Goal: Task Accomplishment & Management: Complete application form

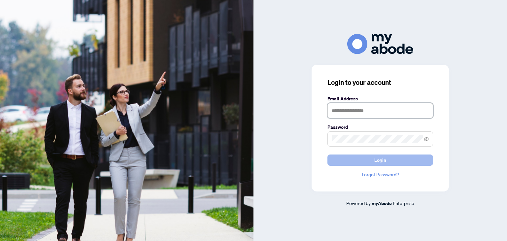
type input "**********"
click at [380, 158] on span "Login" at bounding box center [380, 160] width 12 height 11
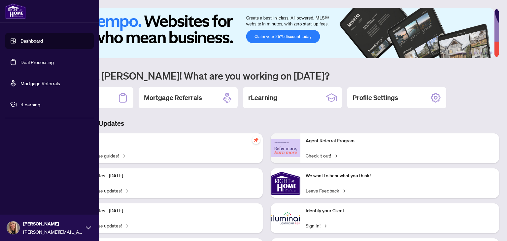
click at [20, 59] on link "Deal Processing" at bounding box center [36, 62] width 33 height 6
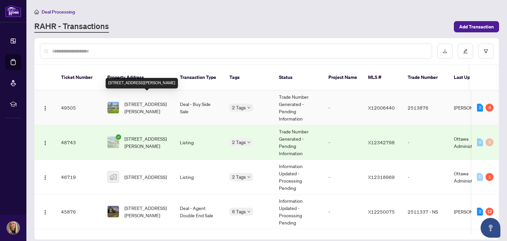
click at [134, 100] on span "[STREET_ADDRESS][PERSON_NAME]" at bounding box center [146, 107] width 45 height 15
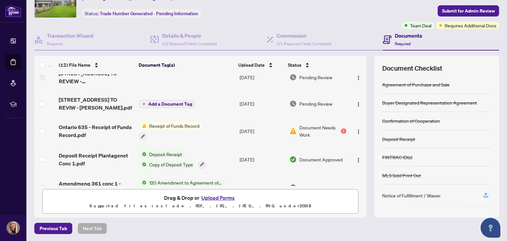
scroll to position [22, 0]
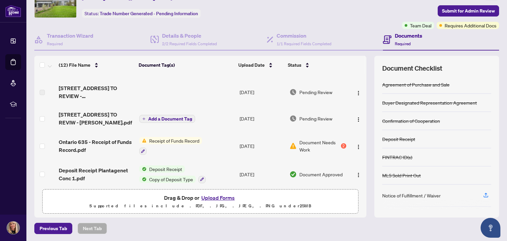
click at [168, 139] on span "Receipt of Funds Record" at bounding box center [174, 140] width 55 height 7
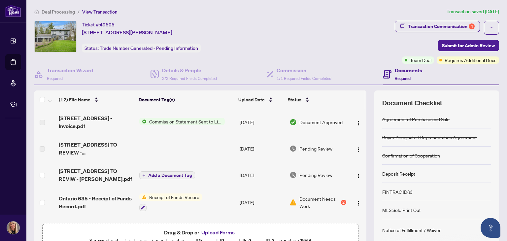
scroll to position [0, 0]
click at [160, 195] on span "Receipt of Funds Record" at bounding box center [174, 196] width 55 height 7
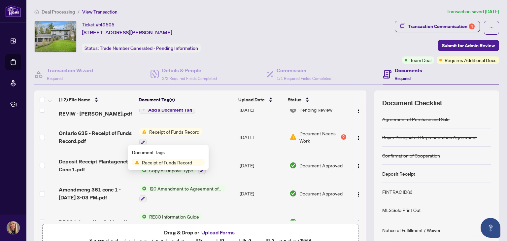
scroll to position [66, 0]
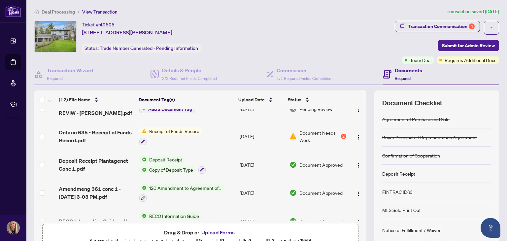
click at [219, 139] on td "Receipt of Funds Record" at bounding box center [187, 136] width 100 height 28
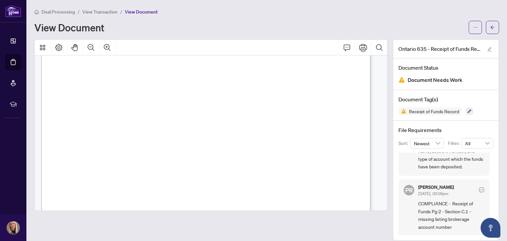
scroll to position [462, 0]
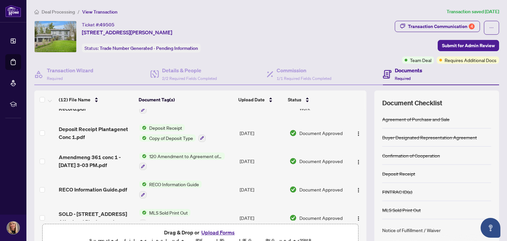
scroll to position [99, 0]
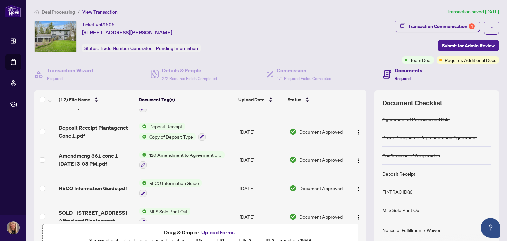
click at [216, 231] on button "Upload Forms" at bounding box center [217, 232] width 37 height 9
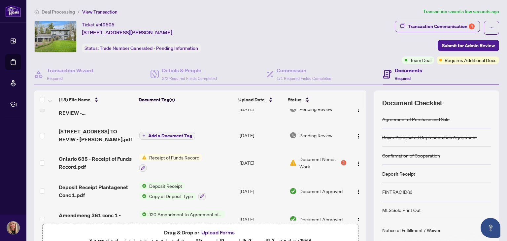
scroll to position [0, 0]
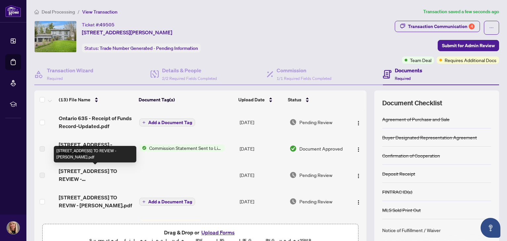
click at [108, 173] on span "[STREET_ADDRESS] TO REVIEW - [PERSON_NAME].pdf" at bounding box center [96, 175] width 75 height 16
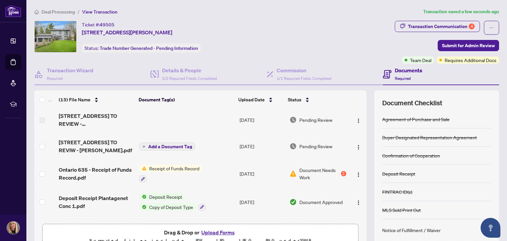
scroll to position [66, 0]
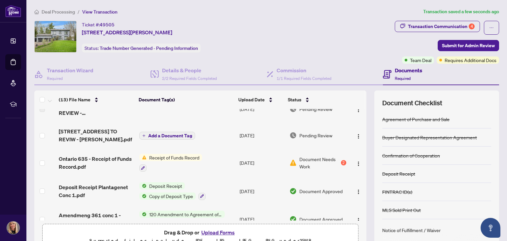
click at [173, 134] on span "Add a Document Tag" at bounding box center [170, 135] width 44 height 5
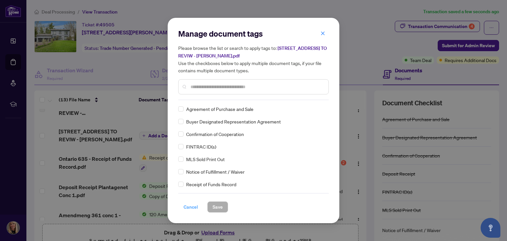
click at [186, 208] on span "Cancel" at bounding box center [191, 207] width 15 height 11
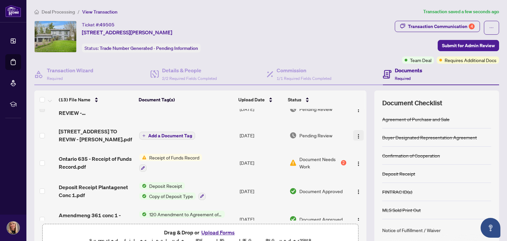
click at [356, 134] on img "button" at bounding box center [358, 136] width 5 height 5
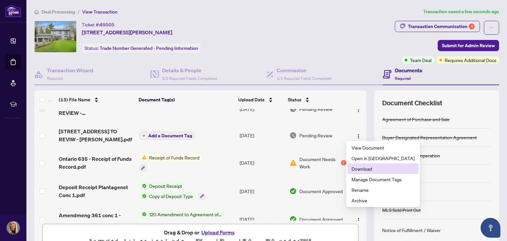
click at [355, 169] on span "Download" at bounding box center [383, 168] width 63 height 7
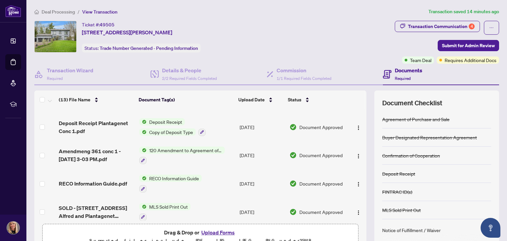
scroll to position [246, 0]
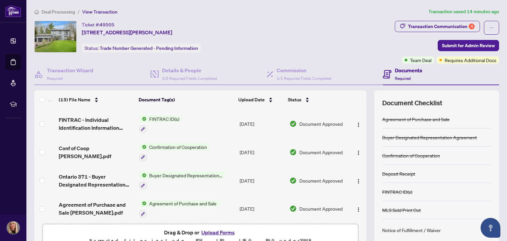
click at [216, 232] on button "Upload Forms" at bounding box center [217, 232] width 37 height 9
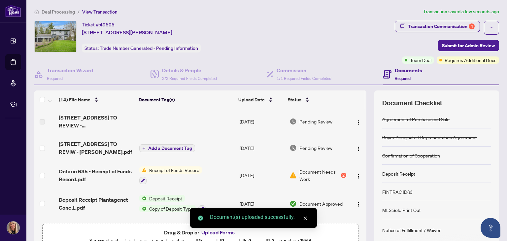
scroll to position [75, 0]
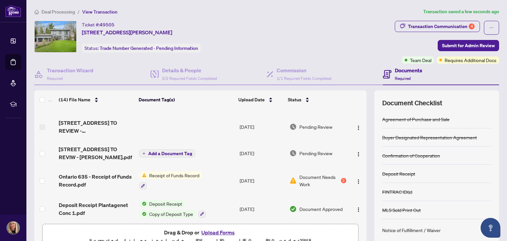
click at [176, 121] on td at bounding box center [187, 127] width 100 height 26
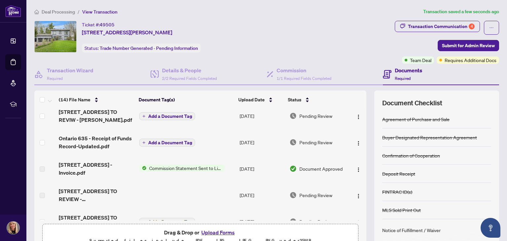
scroll to position [0, 0]
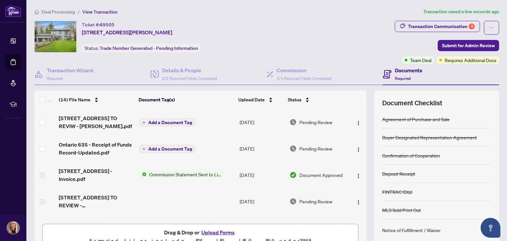
click at [167, 147] on span "Add a Document Tag" at bounding box center [170, 149] width 44 height 5
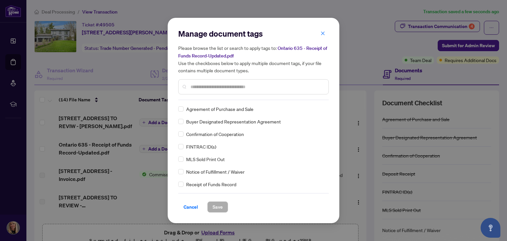
click at [214, 99] on div "Manage document tags Please browse the list or search to apply tags to: Ontario…" at bounding box center [253, 64] width 151 height 72
click at [197, 85] on input "text" at bounding box center [256, 86] width 133 height 7
type input "**"
click at [213, 133] on span "Receipt of Funds Record" at bounding box center [211, 133] width 50 height 7
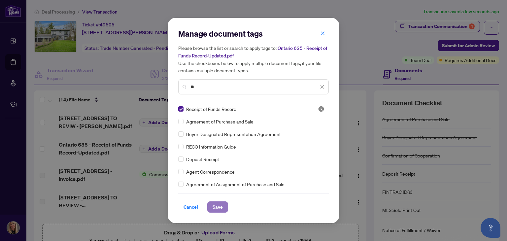
click at [217, 205] on span "Save" at bounding box center [218, 207] width 10 height 11
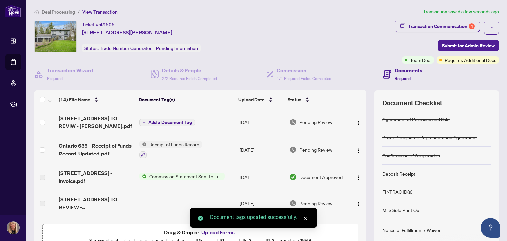
click at [174, 120] on span "Add a Document Tag" at bounding box center [170, 122] width 44 height 5
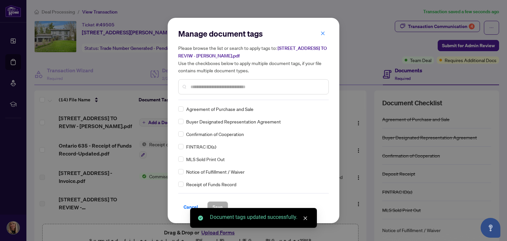
click at [211, 99] on div "Manage document tags Please browse the list or search to apply tags to: 361 Con…" at bounding box center [253, 64] width 151 height 72
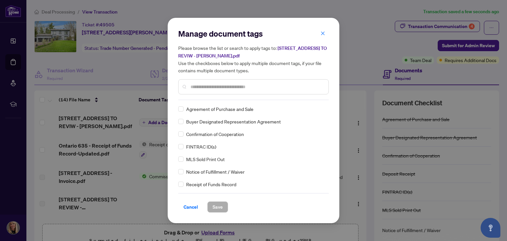
click at [218, 87] on input "text" at bounding box center [256, 86] width 133 height 7
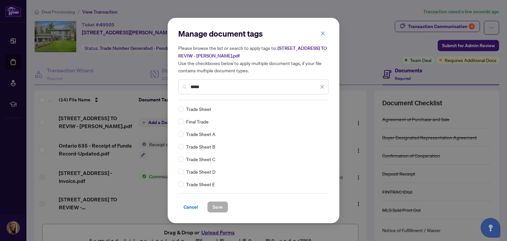
type input "*****"
click at [216, 204] on span "Save" at bounding box center [218, 207] width 10 height 11
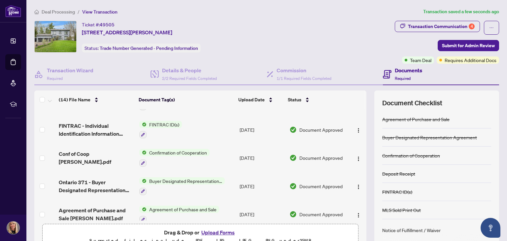
scroll to position [276, 0]
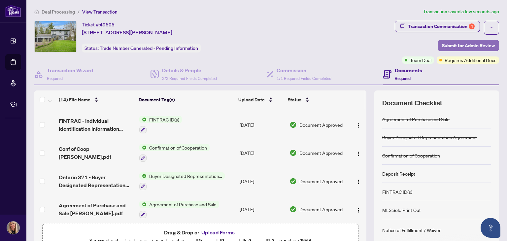
click at [449, 46] on span "Submit for Admin Review" at bounding box center [468, 45] width 53 height 11
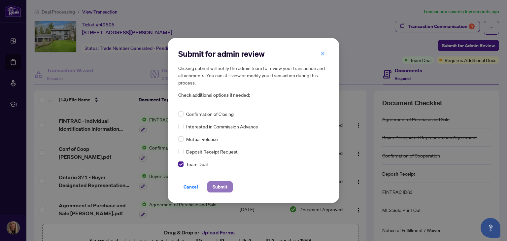
click at [223, 188] on span "Submit" at bounding box center [220, 187] width 15 height 11
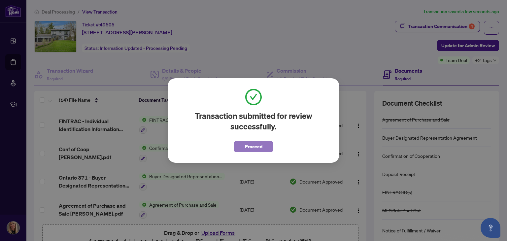
click at [255, 146] on span "Proceed" at bounding box center [253, 146] width 17 height 11
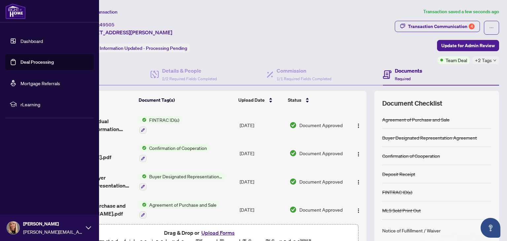
click at [27, 60] on link "Deal Processing" at bounding box center [36, 62] width 33 height 6
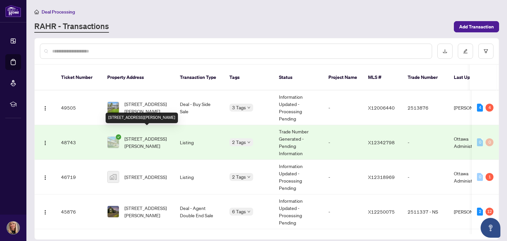
click at [147, 135] on span "[STREET_ADDRESS][PERSON_NAME]" at bounding box center [146, 142] width 45 height 15
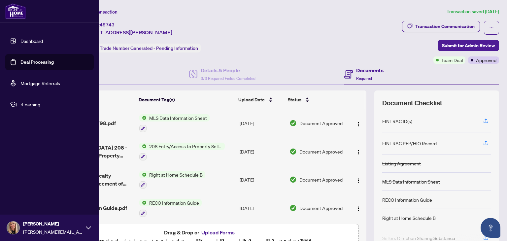
click at [20, 59] on link "Deal Processing" at bounding box center [36, 62] width 33 height 6
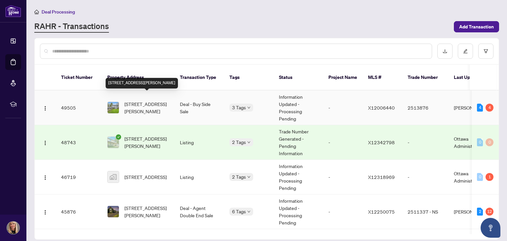
click at [145, 102] on span "[STREET_ADDRESS][PERSON_NAME]" at bounding box center [146, 107] width 45 height 15
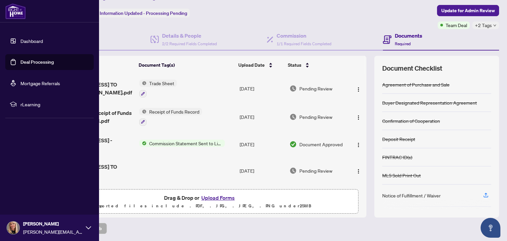
click at [20, 61] on link "Deal Processing" at bounding box center [36, 62] width 33 height 6
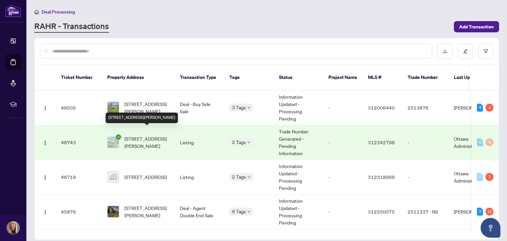
click at [138, 135] on span "[STREET_ADDRESS][PERSON_NAME]" at bounding box center [146, 142] width 45 height 15
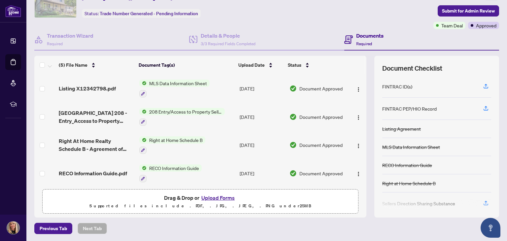
click at [213, 197] on button "Upload Forms" at bounding box center [217, 197] width 37 height 9
click at [215, 196] on button "Upload Forms" at bounding box center [217, 197] width 37 height 9
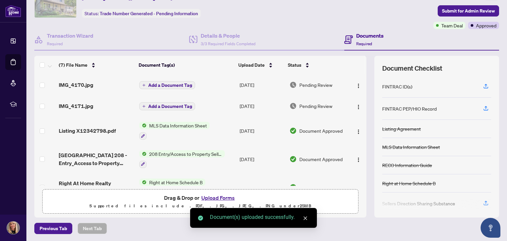
click at [175, 83] on span "Add a Document Tag" at bounding box center [170, 85] width 44 height 5
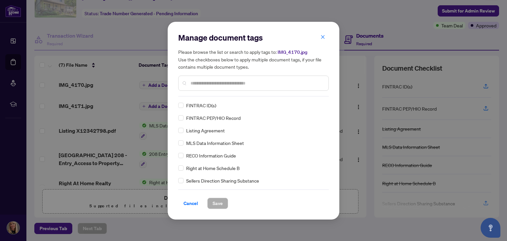
click at [210, 95] on div "Manage document tags Please browse the list or search to apply tags to: IMG_417…" at bounding box center [253, 64] width 151 height 64
click at [210, 85] on input "text" at bounding box center [256, 83] width 133 height 7
type input "*******"
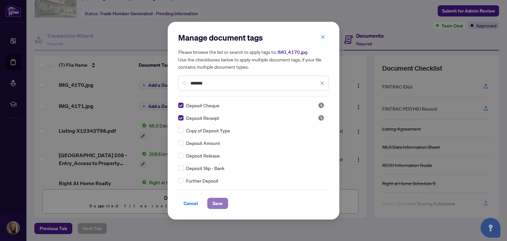
click at [216, 203] on span "Save" at bounding box center [218, 203] width 10 height 11
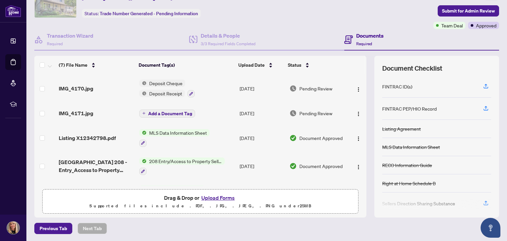
click at [177, 112] on span "Add a Document Tag" at bounding box center [170, 113] width 44 height 5
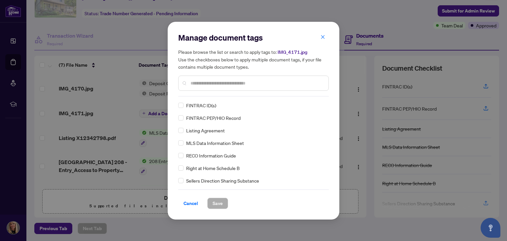
click at [207, 96] on div "Manage document tags Please browse the list or search to apply tags to: IMG_417…" at bounding box center [253, 120] width 151 height 177
click at [215, 84] on input "text" at bounding box center [256, 83] width 133 height 7
type input "*******"
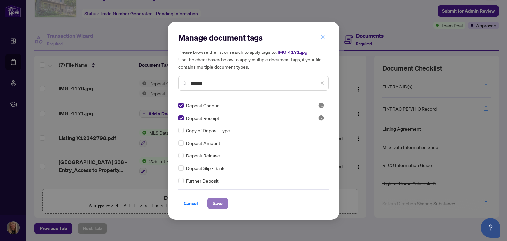
click at [214, 201] on span "Save" at bounding box center [218, 203] width 10 height 11
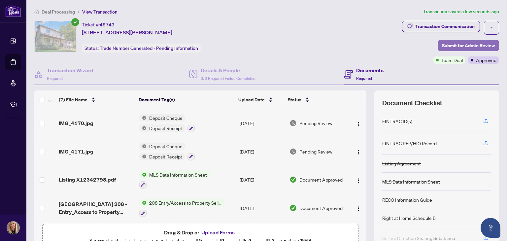
click at [450, 45] on span "Submit for Admin Review" at bounding box center [468, 45] width 53 height 11
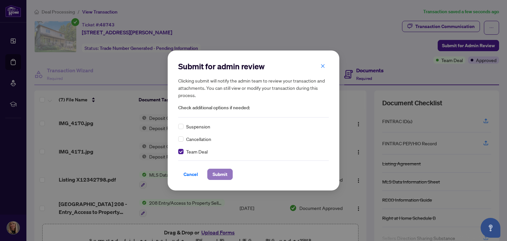
click at [220, 172] on span "Submit" at bounding box center [220, 174] width 15 height 11
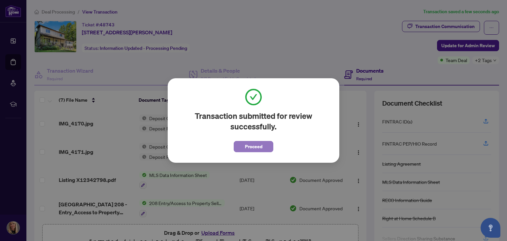
click at [248, 146] on span "Proceed" at bounding box center [253, 146] width 17 height 11
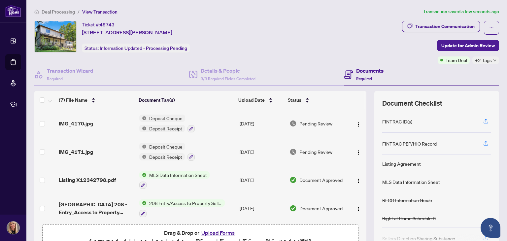
click at [362, 71] on h4 "Documents" at bounding box center [369, 71] width 27 height 8
click at [361, 68] on h4 "Documents" at bounding box center [369, 71] width 27 height 8
click at [214, 70] on h4 "Details & People" at bounding box center [228, 71] width 55 height 8
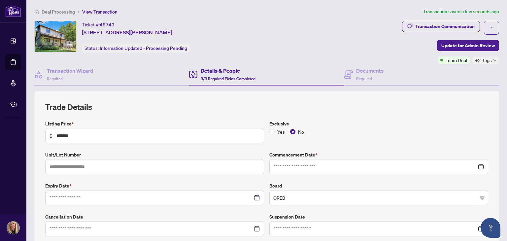
type input "**********"
click at [369, 69] on h4 "Documents" at bounding box center [369, 71] width 27 height 8
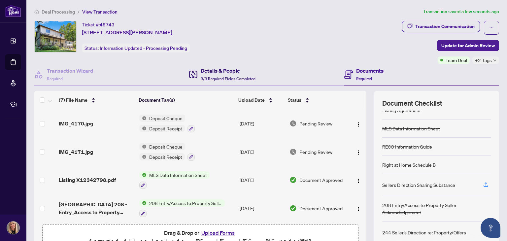
click at [211, 74] on h4 "Details & People" at bounding box center [228, 71] width 55 height 8
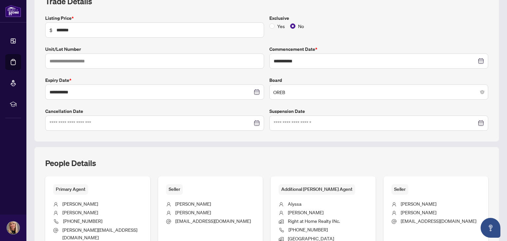
scroll to position [10, 0]
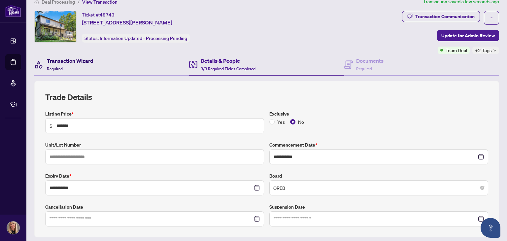
click at [86, 62] on h4 "Transaction Wizard" at bounding box center [70, 61] width 47 height 8
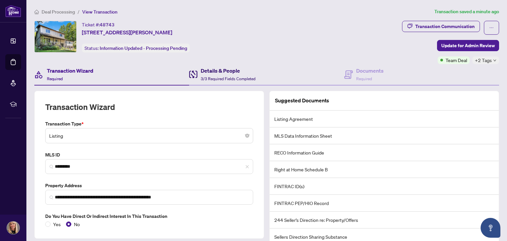
click at [234, 72] on h4 "Details & People" at bounding box center [228, 71] width 55 height 8
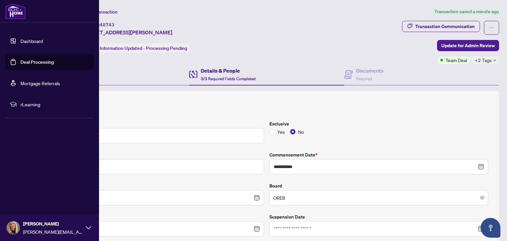
click at [20, 60] on link "Deal Processing" at bounding box center [36, 62] width 33 height 6
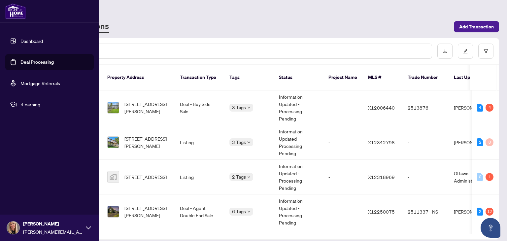
click at [20, 61] on link "Deal Processing" at bounding box center [36, 62] width 33 height 6
click at [32, 61] on link "Deal Processing" at bounding box center [36, 62] width 33 height 6
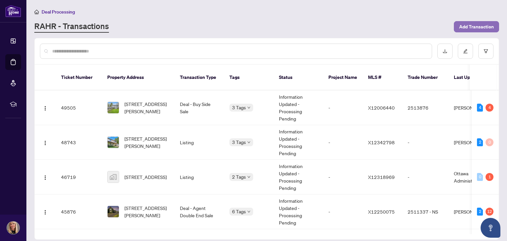
click at [483, 24] on span "Add Transaction" at bounding box center [476, 26] width 35 height 11
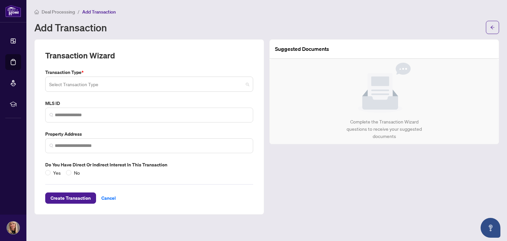
click at [104, 86] on input "search" at bounding box center [146, 85] width 194 height 15
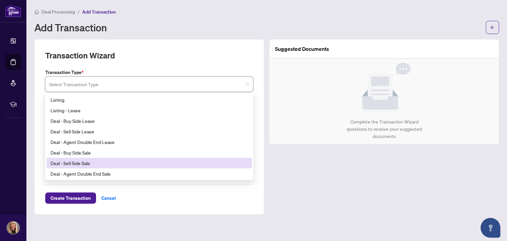
click at [77, 162] on div "Deal - Sell Side Sale" at bounding box center [149, 162] width 197 height 7
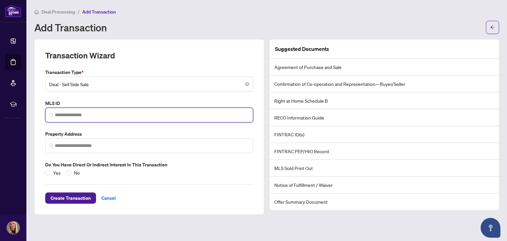
click at [96, 114] on input "search" at bounding box center [152, 115] width 194 height 7
paste input "*********"
type input "*********"
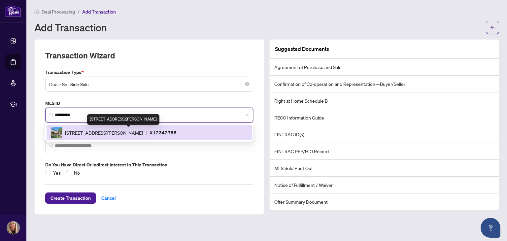
click at [76, 129] on span "[STREET_ADDRESS][PERSON_NAME]" at bounding box center [104, 132] width 78 height 7
type input "**********"
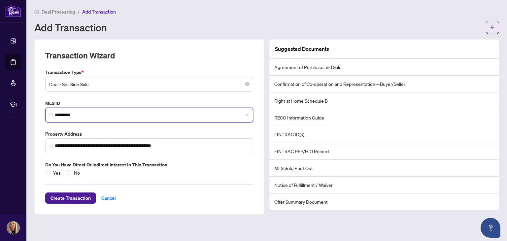
type input "*********"
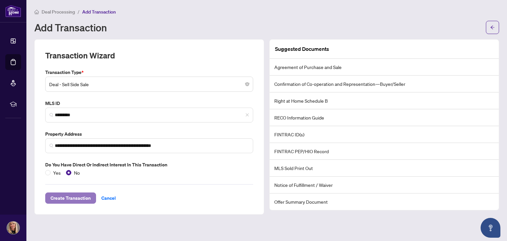
click at [78, 197] on span "Create Transaction" at bounding box center [71, 198] width 40 height 11
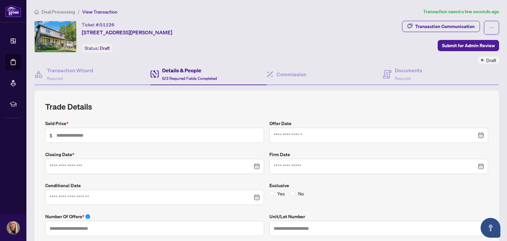
type input "**********"
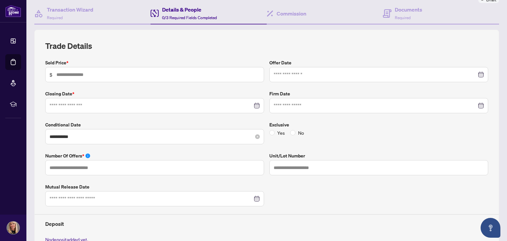
scroll to position [66, 0]
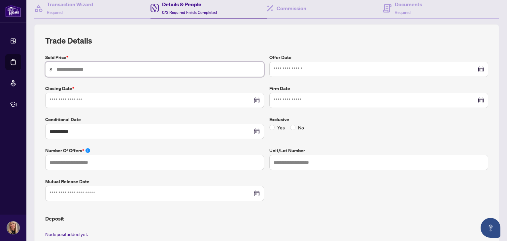
click at [88, 68] on input "text" at bounding box center [157, 69] width 203 height 7
type input "*******"
click at [479, 66] on div at bounding box center [378, 69] width 219 height 15
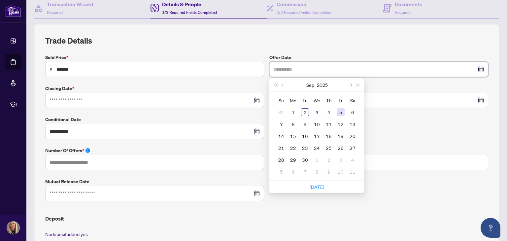
type input "**********"
click at [279, 81] on button "Previous month (PageUp)" at bounding box center [282, 84] width 7 height 13
type input "**********"
click at [329, 159] on div "28" at bounding box center [329, 160] width 8 height 8
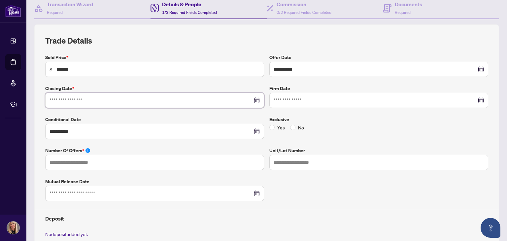
click at [81, 97] on input at bounding box center [151, 100] width 203 height 7
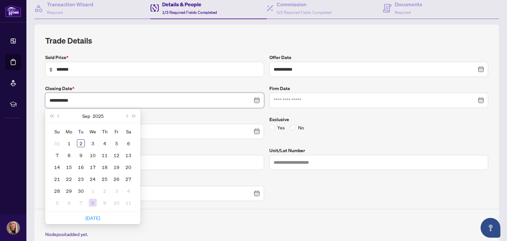
type input "**********"
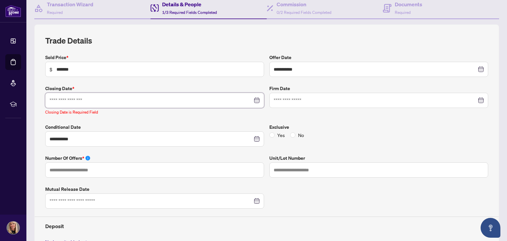
click at [254, 97] on div at bounding box center [155, 100] width 210 height 7
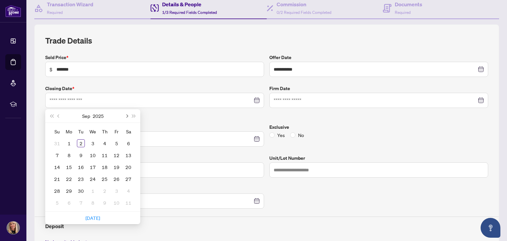
click at [126, 114] on span "Next month (PageDown)" at bounding box center [126, 115] width 3 height 3
type input "**********"
click at [107, 188] on div "27" at bounding box center [105, 191] width 8 height 8
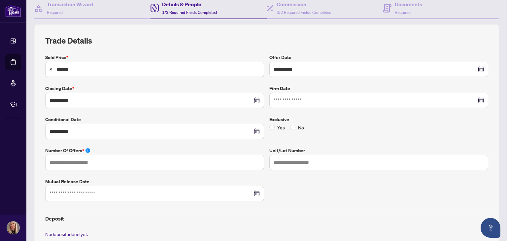
click at [476, 98] on div at bounding box center [379, 100] width 210 height 7
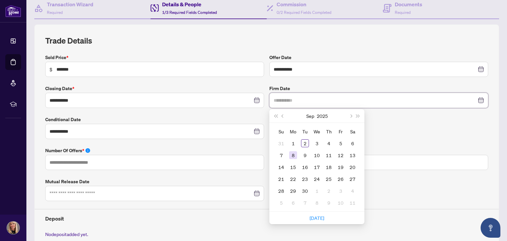
type input "**********"
click at [292, 154] on div "8" at bounding box center [293, 155] width 8 height 8
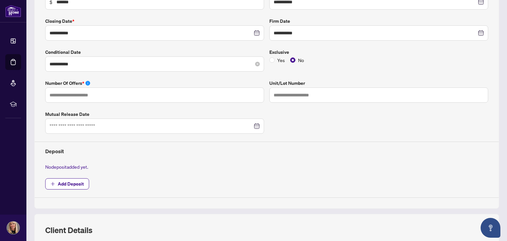
scroll to position [165, 0]
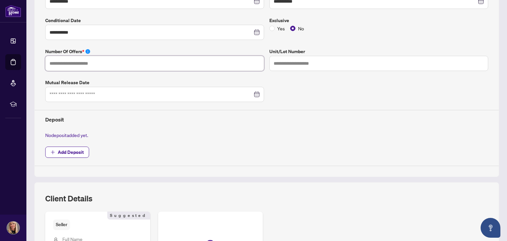
click at [104, 62] on input "text" at bounding box center [154, 63] width 219 height 15
type input "*"
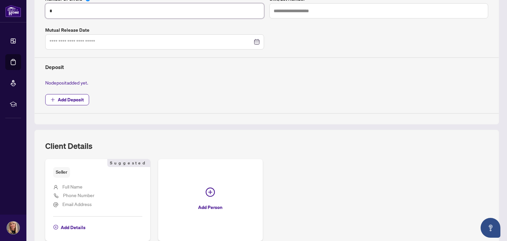
scroll to position [231, 0]
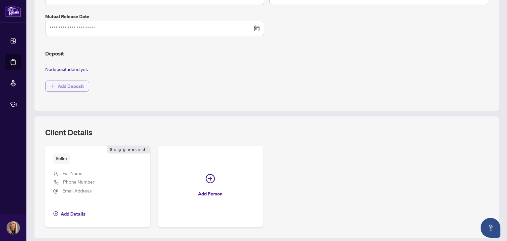
click at [79, 86] on span "Add Deposit" at bounding box center [71, 86] width 26 height 11
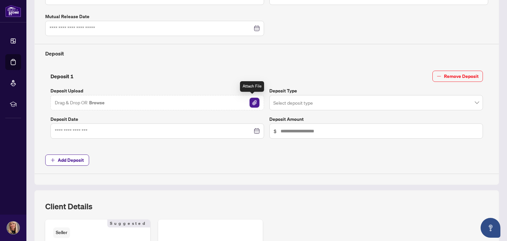
click at [252, 102] on img "button" at bounding box center [255, 103] width 10 height 10
click at [283, 102] on input "search" at bounding box center [373, 103] width 200 height 15
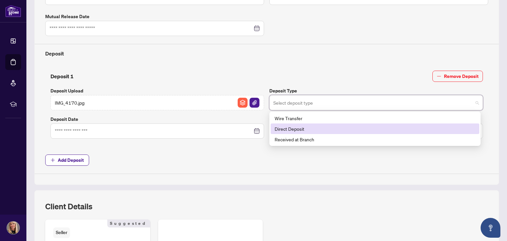
click at [276, 126] on div "Direct Deposit" at bounding box center [375, 128] width 201 height 7
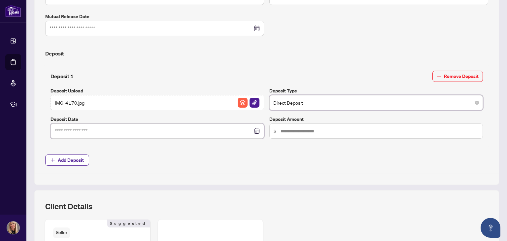
click at [79, 128] on input at bounding box center [154, 130] width 198 height 7
click at [253, 130] on div at bounding box center [157, 130] width 205 height 7
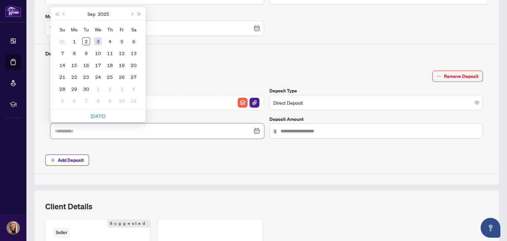
type input "**********"
click at [65, 12] on span "Previous month (PageUp)" at bounding box center [64, 13] width 3 height 3
type input "**********"
click at [123, 86] on div "29" at bounding box center [122, 89] width 8 height 8
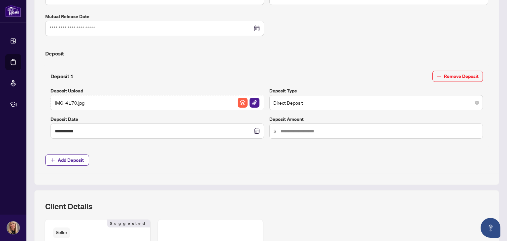
click at [292, 124] on span "$" at bounding box center [376, 130] width 214 height 15
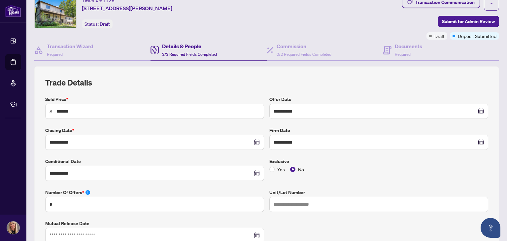
scroll to position [0, 0]
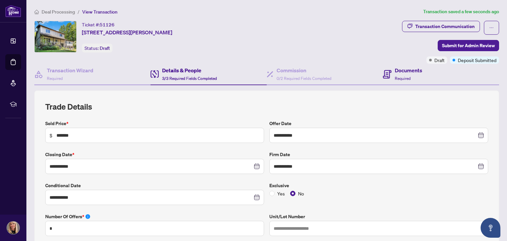
type input "******"
click at [398, 73] on h4 "Documents" at bounding box center [408, 70] width 27 height 8
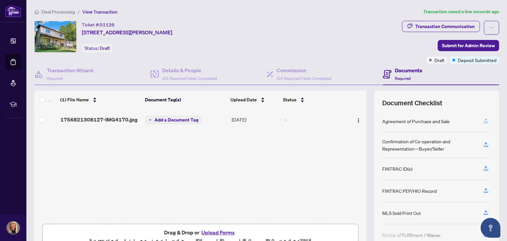
click at [485, 119] on icon "button" at bounding box center [486, 120] width 3 height 3
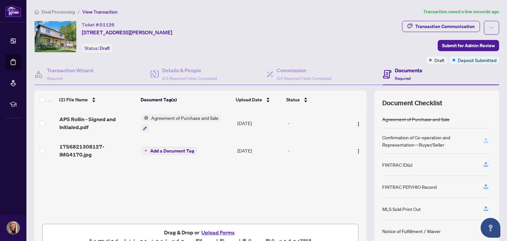
click at [483, 141] on icon "button" at bounding box center [486, 141] width 6 height 6
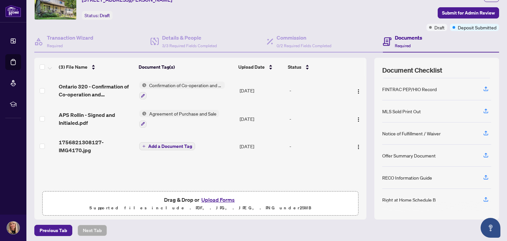
scroll to position [33, 0]
click at [483, 175] on icon "button" at bounding box center [486, 177] width 6 height 6
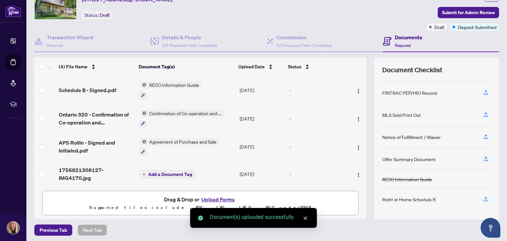
scroll to position [35, 0]
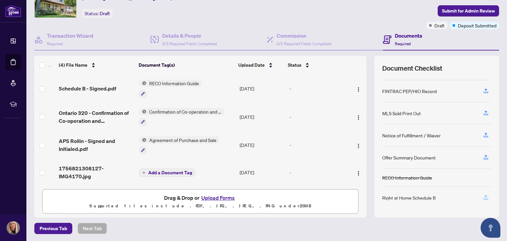
click at [483, 194] on icon "button" at bounding box center [486, 197] width 6 height 6
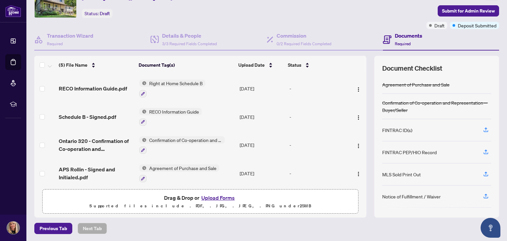
click at [167, 82] on span "Right at Home Schedule B" at bounding box center [176, 83] width 59 height 7
click at [175, 81] on span "Right at Home Schedule B" at bounding box center [176, 83] width 59 height 7
click at [164, 114] on span "Right at Home Schedule B" at bounding box center [170, 114] width 59 height 7
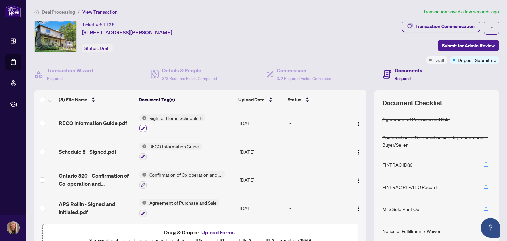
click at [141, 126] on icon "button" at bounding box center [143, 128] width 4 height 4
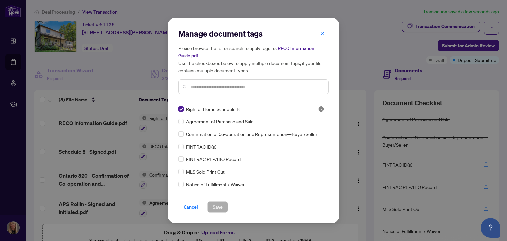
click at [209, 98] on div "Manage document tags Please browse the list or search to apply tags to: RECO In…" at bounding box center [253, 64] width 151 height 72
click at [214, 85] on input "text" at bounding box center [256, 86] width 133 height 7
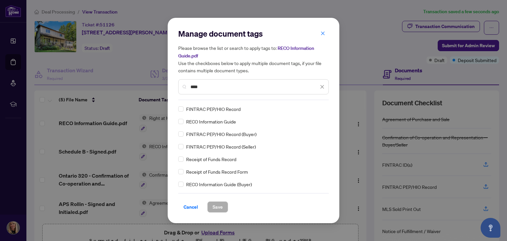
type input "****"
click at [214, 203] on span "Save" at bounding box center [218, 207] width 10 height 11
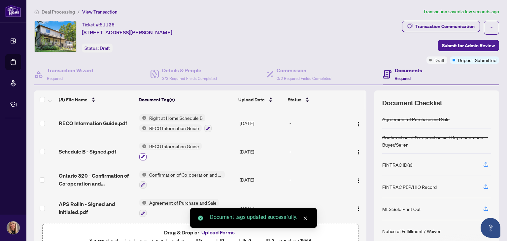
click at [141, 155] on icon "button" at bounding box center [143, 157] width 4 height 4
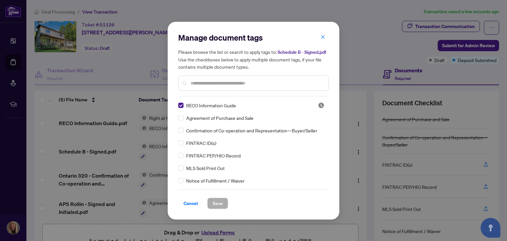
click at [213, 82] on input "text" at bounding box center [256, 83] width 133 height 7
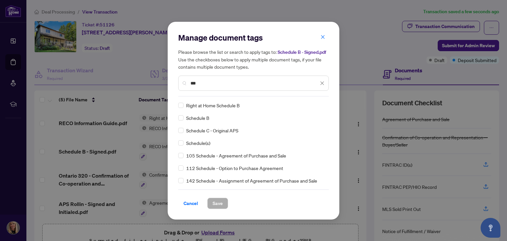
type input "***"
click at [184, 117] on div "Schedule B" at bounding box center [251, 117] width 147 height 7
click at [216, 201] on span "Save" at bounding box center [218, 203] width 10 height 11
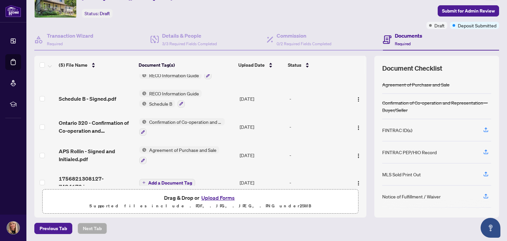
scroll to position [28, 0]
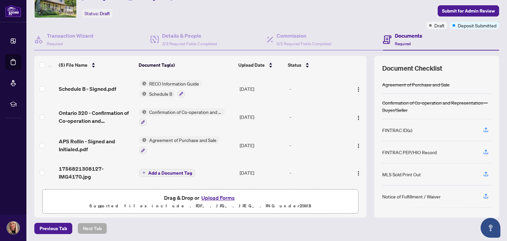
click at [164, 171] on span "Add a Document Tag" at bounding box center [170, 173] width 44 height 5
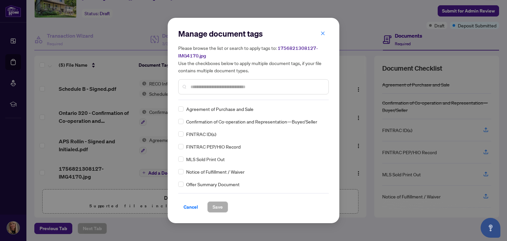
click at [218, 85] on input "text" at bounding box center [256, 86] width 133 height 7
type input "******"
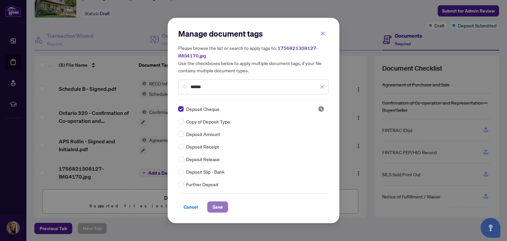
click at [214, 207] on span "Save" at bounding box center [218, 207] width 10 height 11
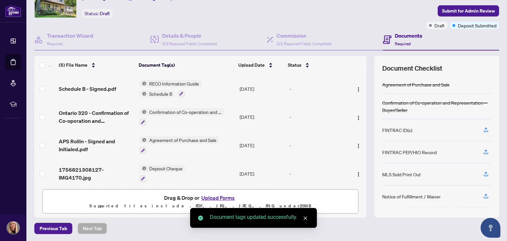
click at [216, 197] on button "Upload Forms" at bounding box center [217, 197] width 37 height 9
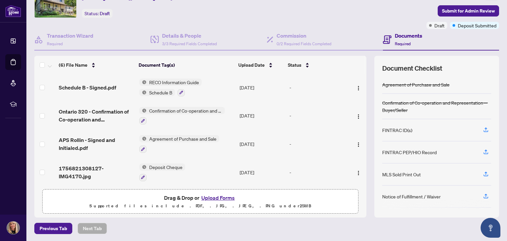
scroll to position [0, 0]
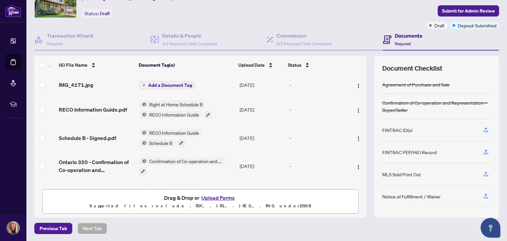
click at [167, 83] on span "Add a Document Tag" at bounding box center [170, 85] width 44 height 5
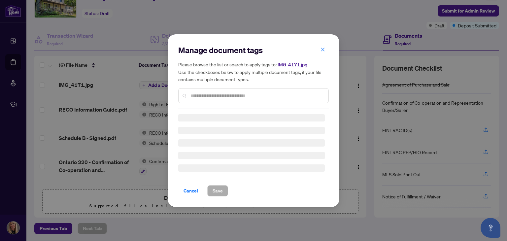
click at [200, 94] on input "text" at bounding box center [256, 95] width 133 height 7
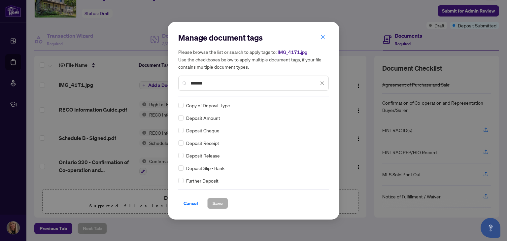
type input "*******"
click at [218, 204] on span "Save" at bounding box center [218, 203] width 10 height 11
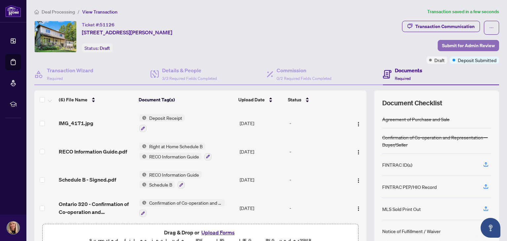
click at [454, 45] on span "Submit for Admin Review" at bounding box center [468, 45] width 53 height 11
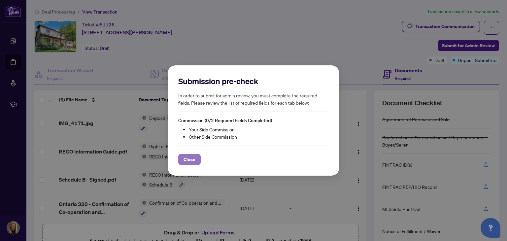
click at [188, 159] on span "Close" at bounding box center [190, 159] width 12 height 11
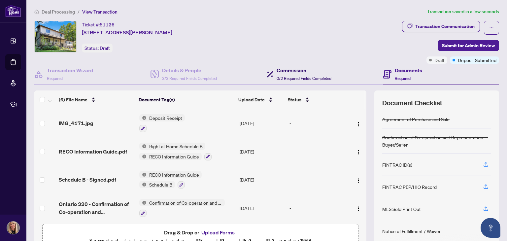
click at [292, 72] on h4 "Commission" at bounding box center [304, 70] width 55 height 8
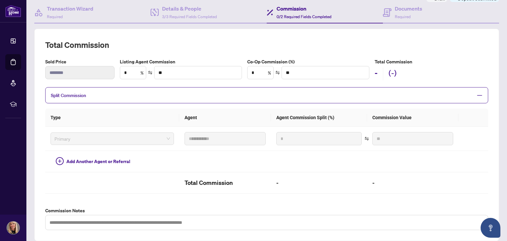
scroll to position [66, 0]
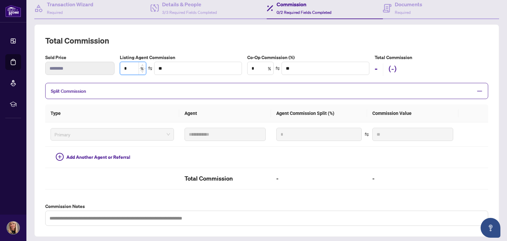
drag, startPoint x: 131, startPoint y: 64, endPoint x: 119, endPoint y: 68, distance: 12.1
click at [120, 68] on input "*" at bounding box center [133, 68] width 26 height 13
type input "*"
type input "******"
type input "*"
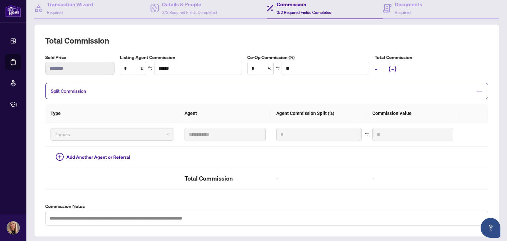
click at [133, 83] on div "Split Commission" at bounding box center [266, 91] width 443 height 16
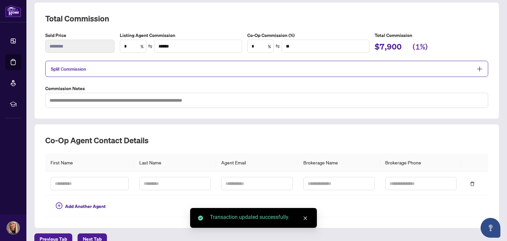
scroll to position [97, 0]
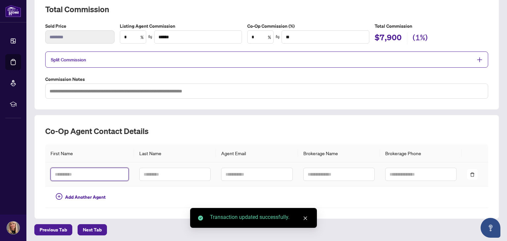
click at [72, 173] on input "text" at bounding box center [90, 174] width 78 height 13
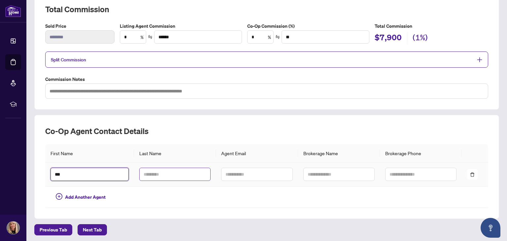
type input "***"
click at [158, 171] on input "text" at bounding box center [174, 174] width 71 height 13
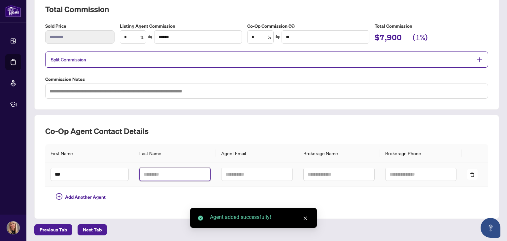
click at [158, 171] on input "text" at bounding box center [174, 174] width 71 height 13
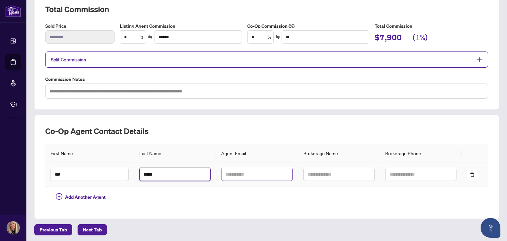
type input "*****"
click at [237, 168] on input "text" at bounding box center [256, 174] width 71 height 13
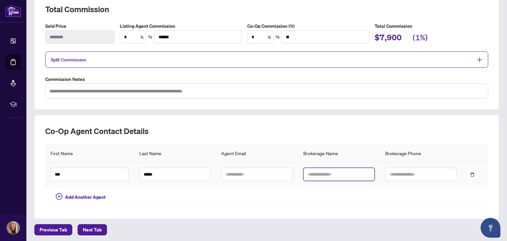
click at [311, 171] on input "text" at bounding box center [338, 174] width 71 height 13
type input "**********"
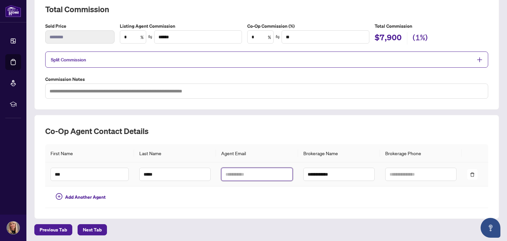
click at [244, 170] on input "text" at bounding box center [256, 174] width 71 height 13
click at [227, 174] on input "text" at bounding box center [256, 174] width 71 height 13
paste input "**********"
drag, startPoint x: 248, startPoint y: 172, endPoint x: 244, endPoint y: 173, distance: 4.2
click at [244, 173] on input "**********" at bounding box center [256, 174] width 71 height 13
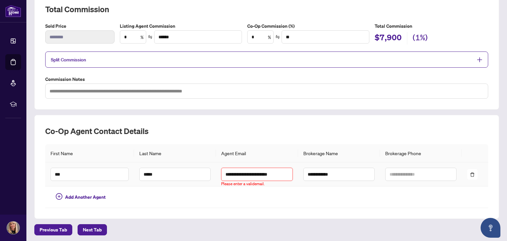
click at [246, 172] on input "**********" at bounding box center [256, 174] width 71 height 13
click at [247, 171] on input "**********" at bounding box center [256, 174] width 71 height 13
drag, startPoint x: 247, startPoint y: 172, endPoint x: 222, endPoint y: 177, distance: 25.6
click at [221, 175] on input "**********" at bounding box center [256, 174] width 71 height 13
click at [264, 169] on input "**********" at bounding box center [256, 174] width 71 height 13
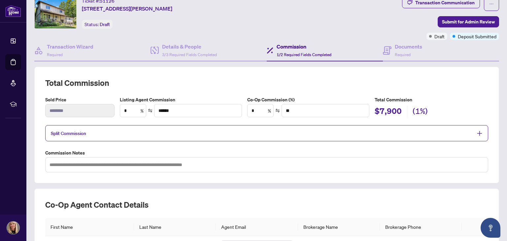
scroll to position [0, 0]
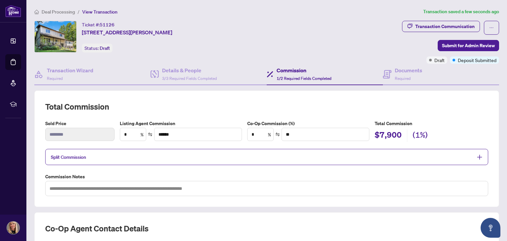
type input "**********"
click at [88, 155] on span "Split Commission" at bounding box center [262, 157] width 422 height 8
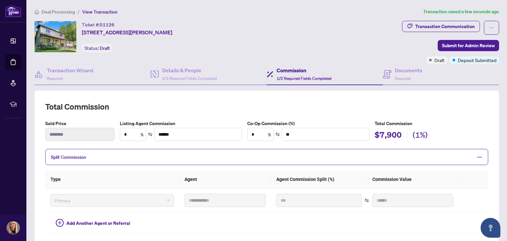
scroll to position [66, 0]
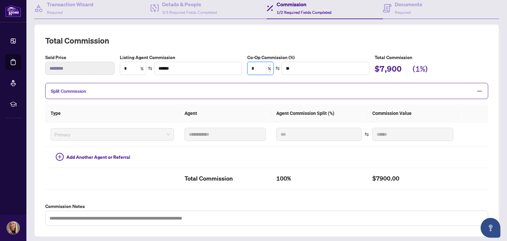
drag, startPoint x: 254, startPoint y: 68, endPoint x: 247, endPoint y: 69, distance: 6.7
click at [248, 69] on input "*" at bounding box center [261, 68] width 26 height 13
type input "*"
type input "*******"
type input "*"
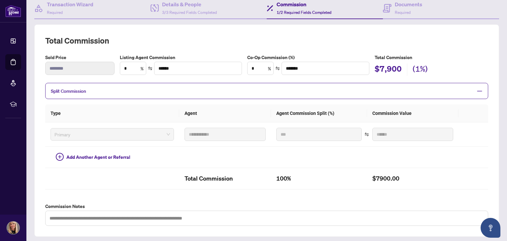
click at [230, 119] on th "Agent" at bounding box center [224, 113] width 91 height 18
click at [76, 154] on span "Add Another Agent or Referral" at bounding box center [98, 157] width 64 height 7
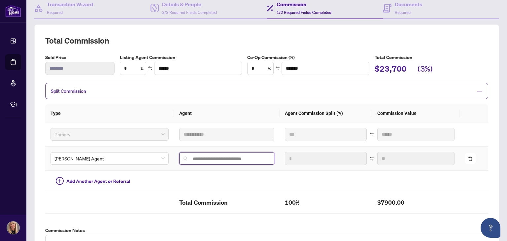
click at [206, 156] on input "search" at bounding box center [229, 158] width 81 height 5
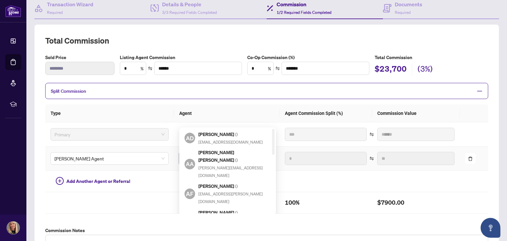
click at [219, 235] on h5 "[PERSON_NAME] ( )" at bounding box center [230, 239] width 64 height 8
type input "**********"
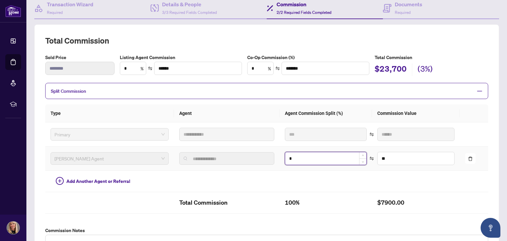
drag, startPoint x: 290, startPoint y: 155, endPoint x: 281, endPoint y: 156, distance: 8.4
click at [285, 156] on input "*" at bounding box center [325, 158] width 81 height 13
type input "**"
type input "******"
type input "*"
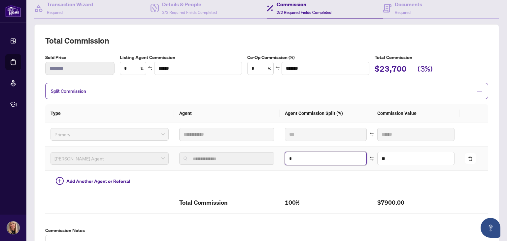
type input "****"
type input "**"
type input "******"
type input "**"
type input "******"
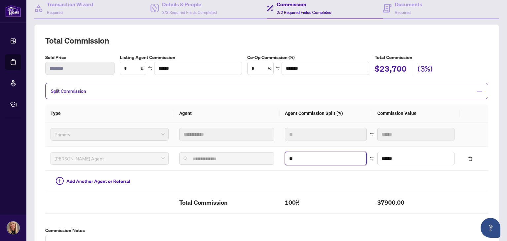
type input "**"
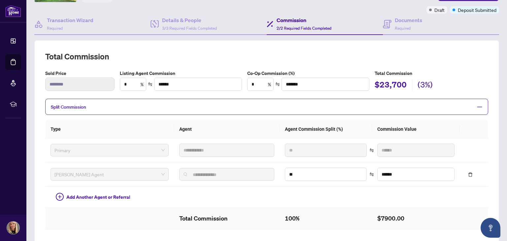
scroll to position [0, 0]
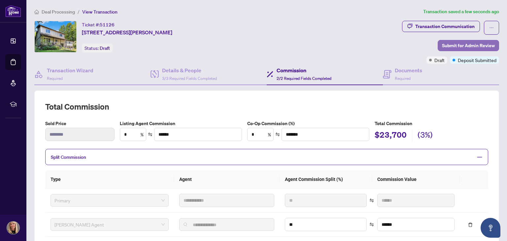
click at [446, 45] on span "Submit for Admin Review" at bounding box center [468, 45] width 53 height 11
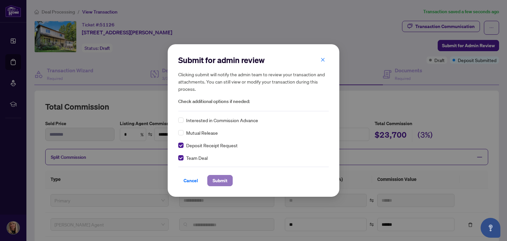
click at [218, 181] on span "Submit" at bounding box center [220, 180] width 15 height 11
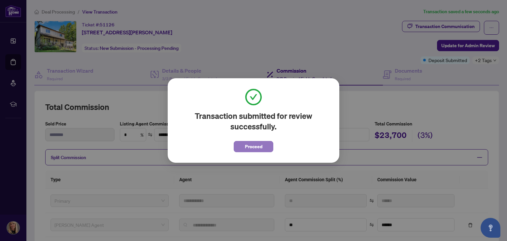
click at [249, 144] on span "Proceed" at bounding box center [253, 146] width 17 height 11
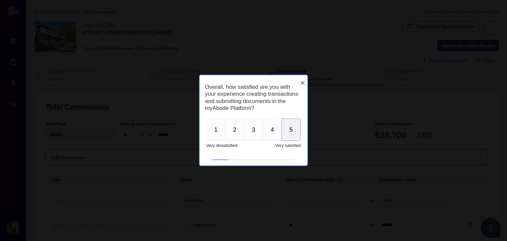
click at [293, 130] on button "5" at bounding box center [291, 130] width 19 height 22
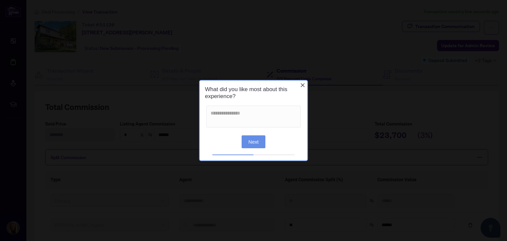
click at [253, 140] on button "Next" at bounding box center [254, 141] width 24 height 13
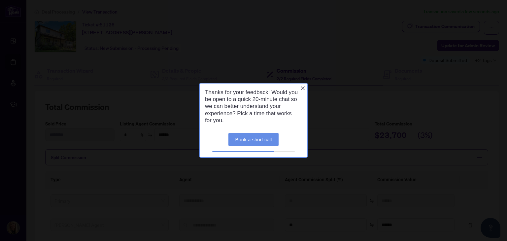
click at [302, 86] on icon "Close button" at bounding box center [302, 88] width 5 height 5
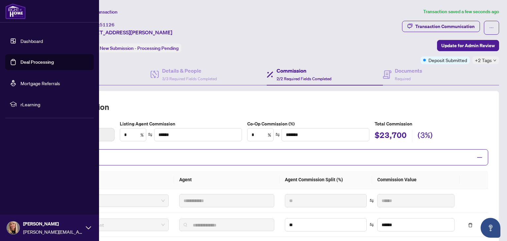
click at [20, 60] on link "Deal Processing" at bounding box center [36, 62] width 33 height 6
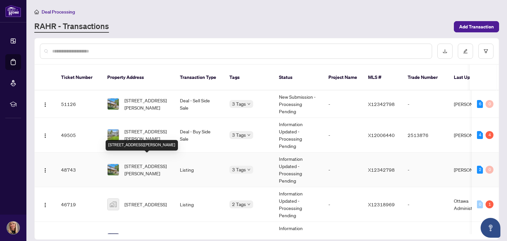
click at [128, 162] on span "[STREET_ADDRESS][PERSON_NAME]" at bounding box center [146, 169] width 45 height 15
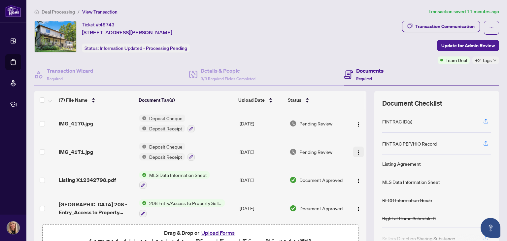
click at [356, 150] on img "button" at bounding box center [358, 152] width 5 height 5
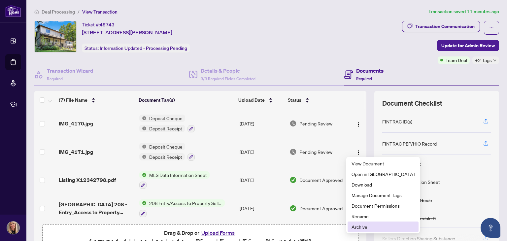
click at [361, 227] on span "Archive" at bounding box center [383, 226] width 63 height 7
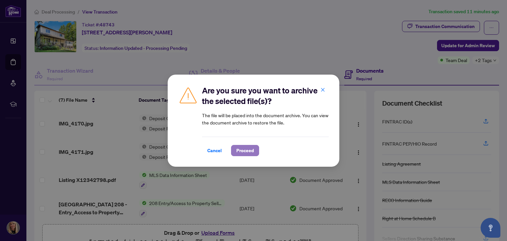
click at [245, 152] on span "Proceed" at bounding box center [244, 150] width 17 height 11
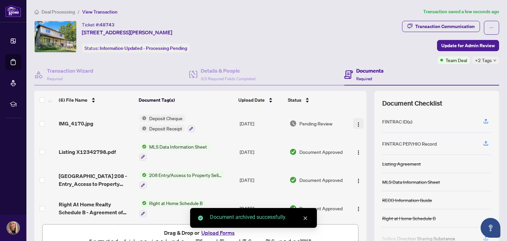
click at [356, 122] on img "button" at bounding box center [358, 124] width 5 height 5
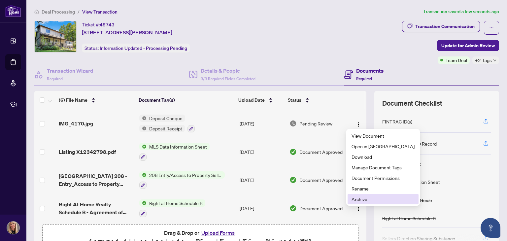
click at [356, 198] on span "Archive" at bounding box center [383, 198] width 63 height 7
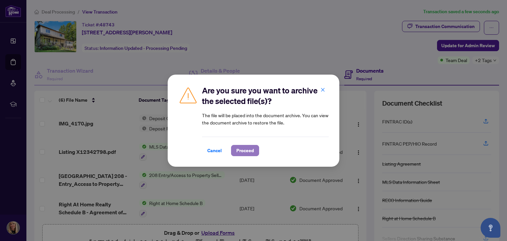
click at [248, 148] on span "Proceed" at bounding box center [244, 150] width 17 height 11
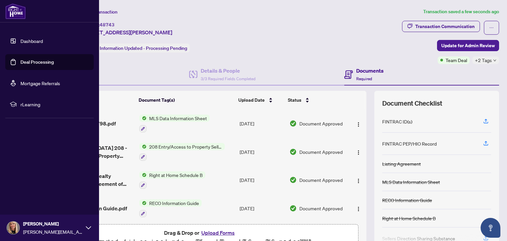
click at [20, 60] on link "Deal Processing" at bounding box center [36, 62] width 33 height 6
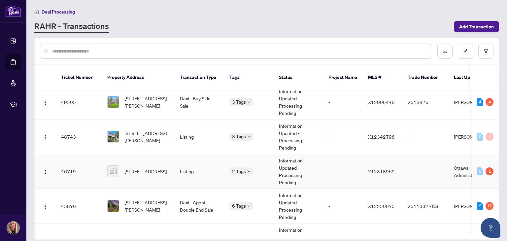
scroll to position [66, 0]
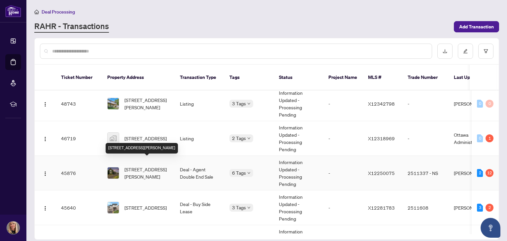
click at [138, 166] on span "[STREET_ADDRESS][PERSON_NAME]" at bounding box center [146, 173] width 45 height 15
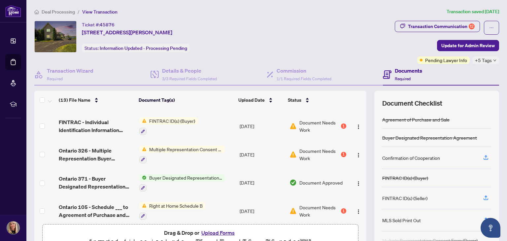
scroll to position [132, 0]
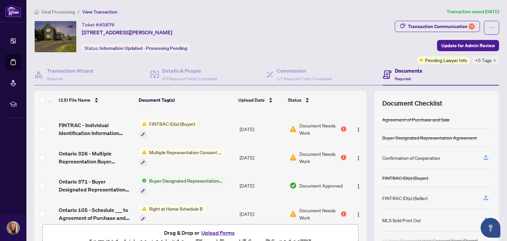
click at [158, 149] on span "Multiple Representation Consent Form (Buyer)" at bounding box center [186, 152] width 78 height 7
click at [213, 133] on td "FINTRAC ID(s) (Buyer)" at bounding box center [187, 129] width 100 height 28
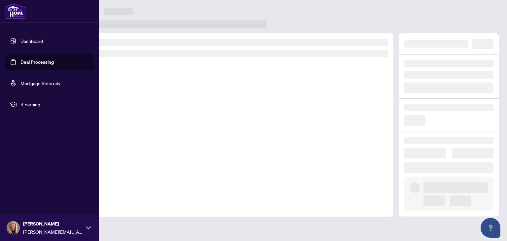
drag, startPoint x: 16, startPoint y: 59, endPoint x: 20, endPoint y: 60, distance: 4.7
click at [20, 59] on link "Deal Processing" at bounding box center [36, 62] width 33 height 6
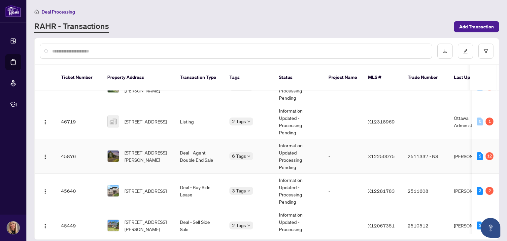
scroll to position [99, 0]
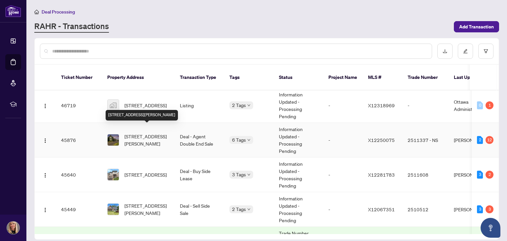
click at [149, 133] on span "[STREET_ADDRESS][PERSON_NAME]" at bounding box center [146, 140] width 45 height 15
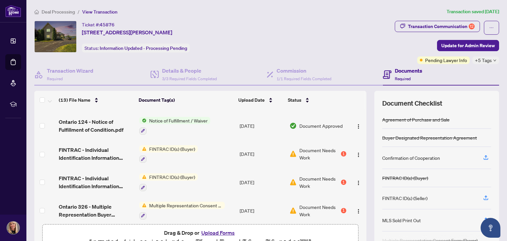
scroll to position [99, 0]
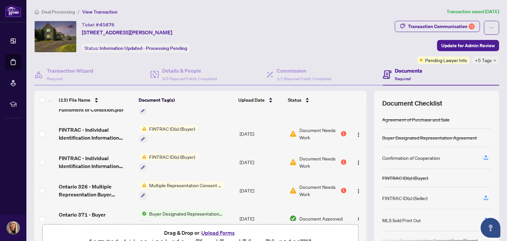
click at [169, 126] on span "FINTRAC ID(s) (Buyer)" at bounding box center [172, 128] width 51 height 7
click at [356, 132] on img "button" at bounding box center [358, 134] width 5 height 5
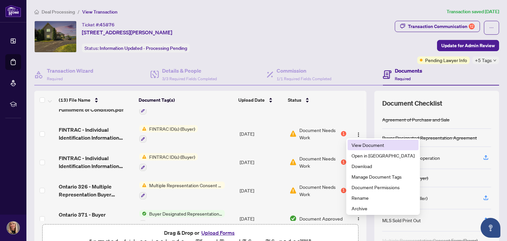
click at [359, 146] on span "View Document" at bounding box center [383, 144] width 63 height 7
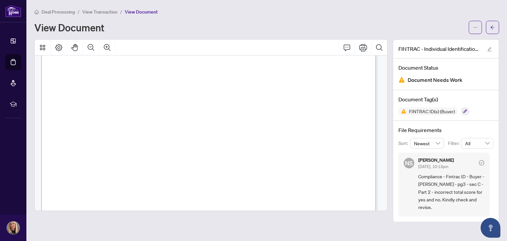
scroll to position [33, 0]
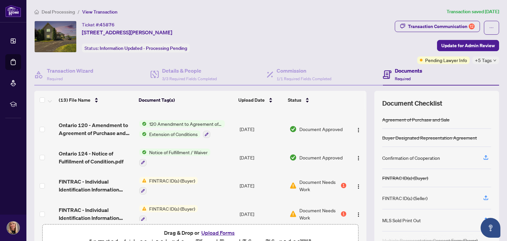
scroll to position [99, 0]
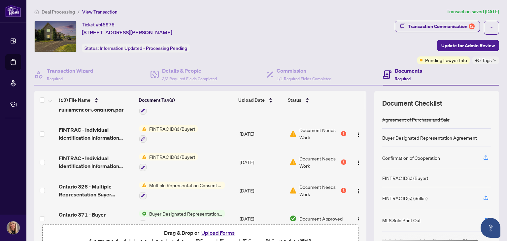
click at [172, 155] on span "FINTRAC ID(s) (Buyer)" at bounding box center [172, 156] width 51 height 7
click at [356, 160] on img "button" at bounding box center [358, 162] width 5 height 5
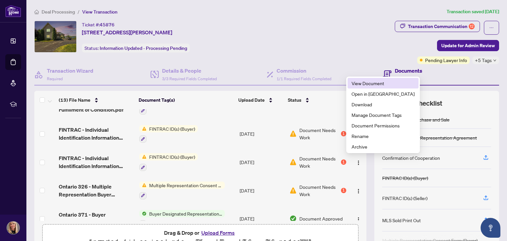
click at [369, 81] on span "View Document" at bounding box center [383, 83] width 63 height 7
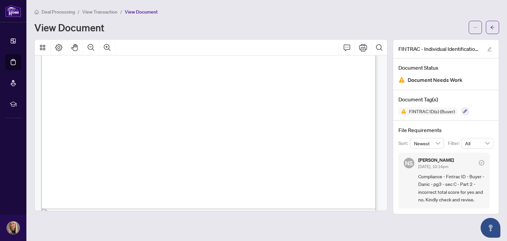
scroll to position [198, 0]
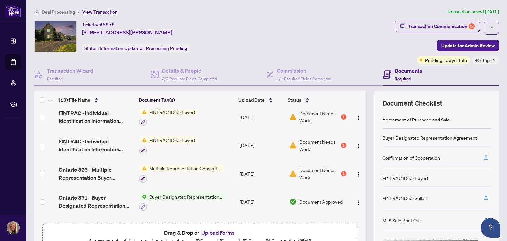
scroll to position [132, 0]
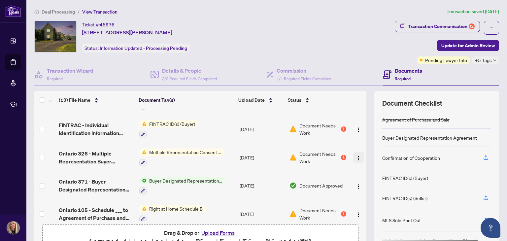
click at [356, 155] on img "button" at bounding box center [358, 157] width 5 height 5
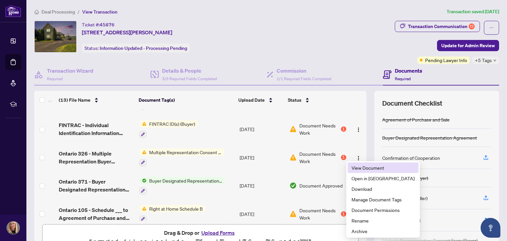
click at [357, 169] on span "View Document" at bounding box center [383, 167] width 63 height 7
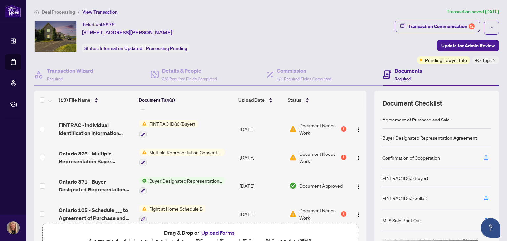
scroll to position [165, 0]
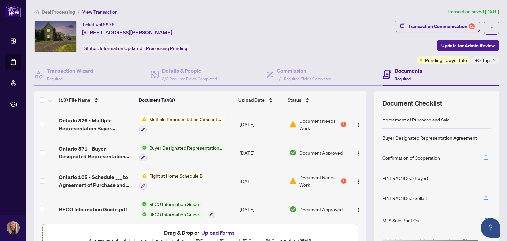
click at [176, 173] on span "Right at Home Schedule B" at bounding box center [176, 175] width 59 height 7
click at [356, 179] on img "button" at bounding box center [358, 181] width 5 height 5
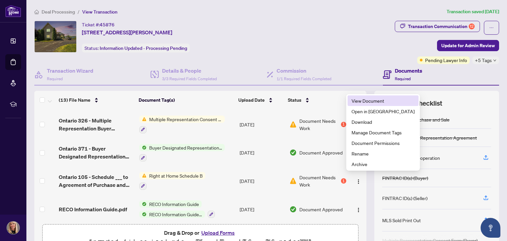
click at [367, 100] on span "View Document" at bounding box center [383, 100] width 63 height 7
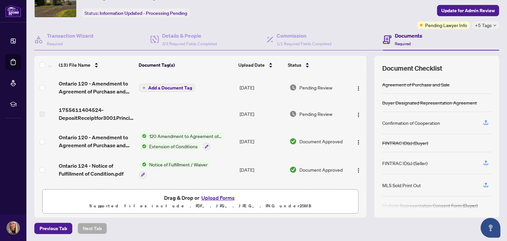
click at [218, 197] on button "Upload Forms" at bounding box center [217, 197] width 37 height 9
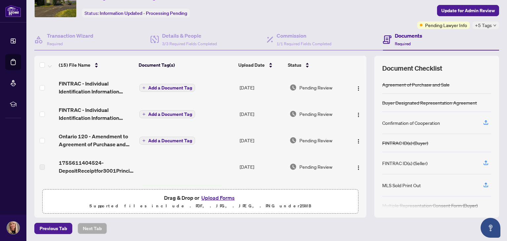
click at [210, 196] on button "Upload Forms" at bounding box center [217, 197] width 37 height 9
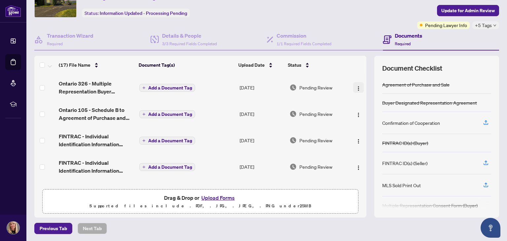
click at [356, 86] on img "button" at bounding box center [358, 88] width 5 height 5
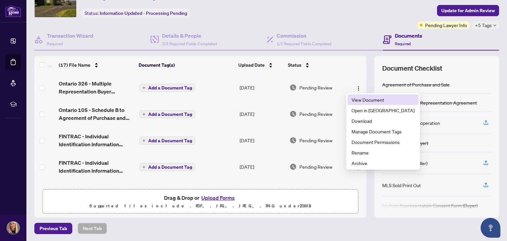
click at [351, 98] on li "View Document" at bounding box center [383, 99] width 71 height 11
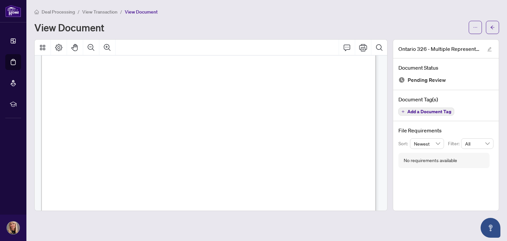
scroll to position [33, 0]
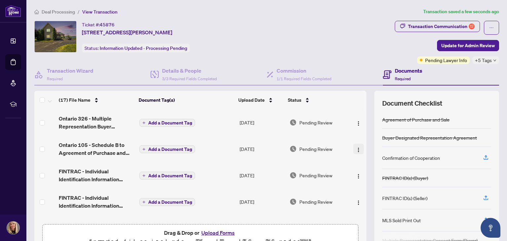
click at [356, 148] on img "button" at bounding box center [358, 149] width 5 height 5
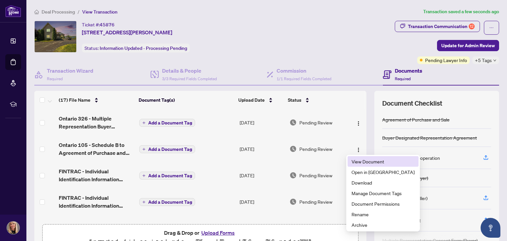
click at [358, 159] on span "View Document" at bounding box center [383, 161] width 63 height 7
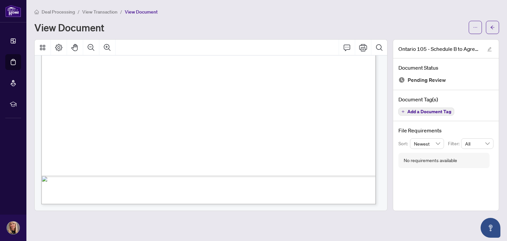
scroll to position [60, 0]
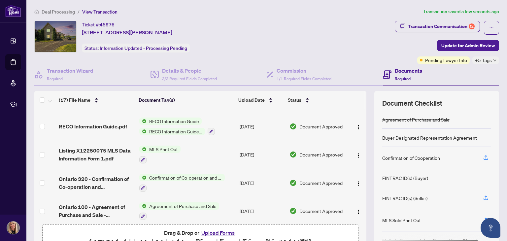
scroll to position [355, 0]
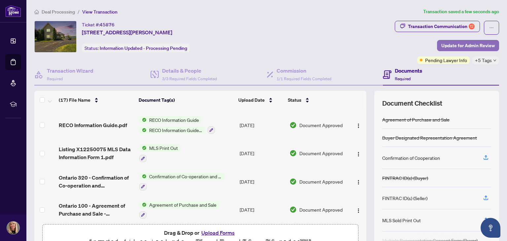
click at [464, 40] on span "Update for Admin Review" at bounding box center [467, 45] width 53 height 11
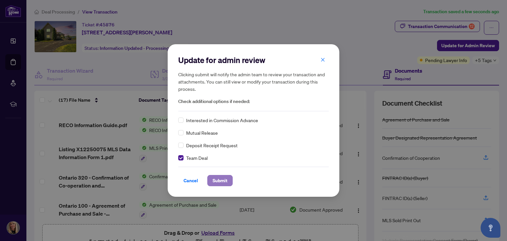
click at [220, 179] on span "Submit" at bounding box center [220, 180] width 15 height 11
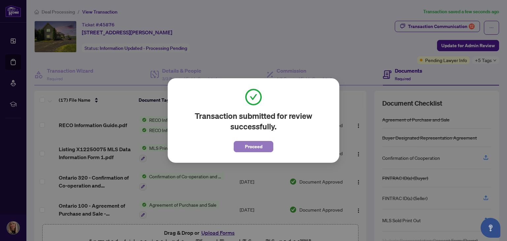
click at [259, 145] on span "Proceed" at bounding box center [253, 146] width 17 height 11
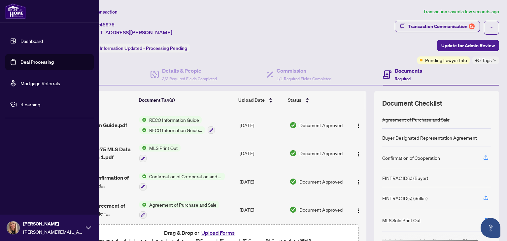
click at [20, 61] on link "Deal Processing" at bounding box center [36, 62] width 33 height 6
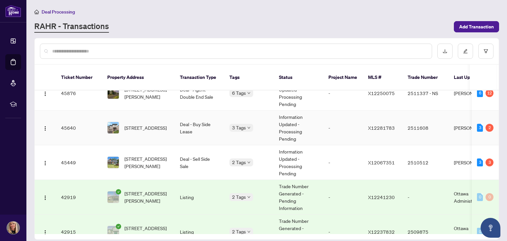
scroll to position [165, 0]
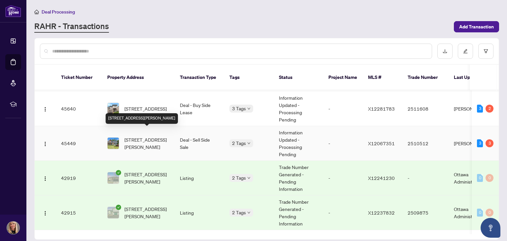
click at [140, 136] on span "[STREET_ADDRESS][PERSON_NAME]" at bounding box center [146, 143] width 45 height 15
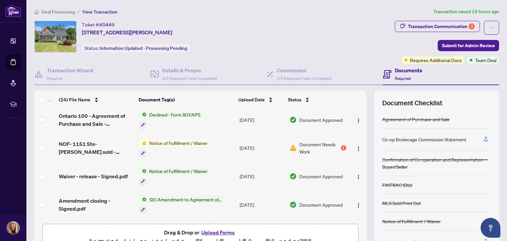
scroll to position [198, 0]
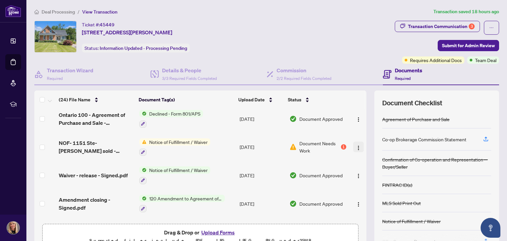
click at [356, 145] on img "button" at bounding box center [358, 147] width 5 height 5
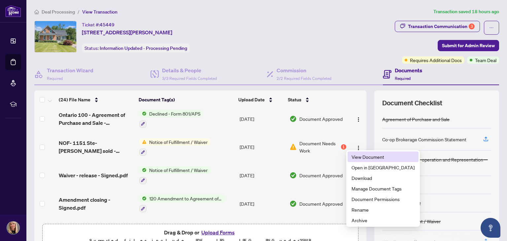
click at [353, 156] on span "View Document" at bounding box center [383, 156] width 63 height 7
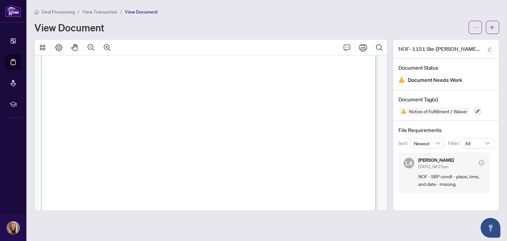
scroll to position [159, 0]
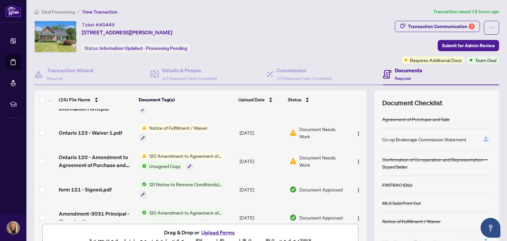
scroll to position [363, 0]
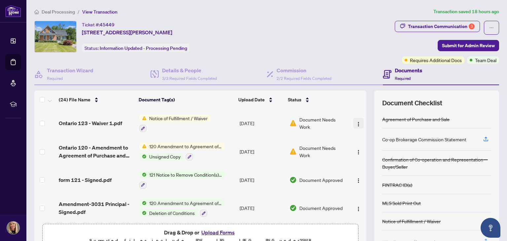
click at [356, 121] on img "button" at bounding box center [358, 123] width 5 height 5
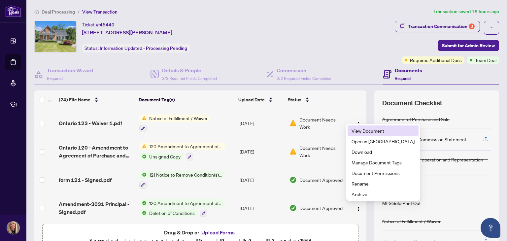
click at [363, 126] on li "View Document" at bounding box center [383, 130] width 71 height 11
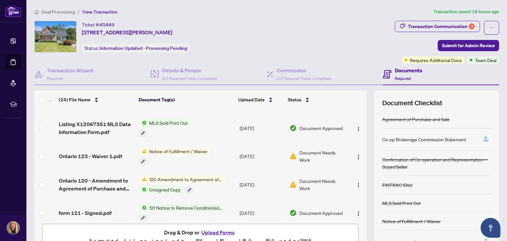
scroll to position [363, 0]
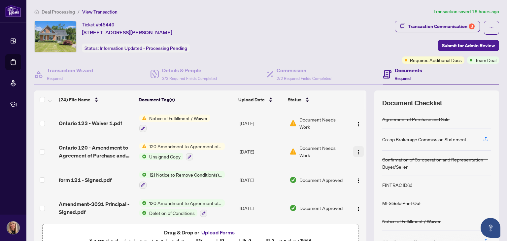
click at [356, 150] on img "button" at bounding box center [358, 152] width 5 height 5
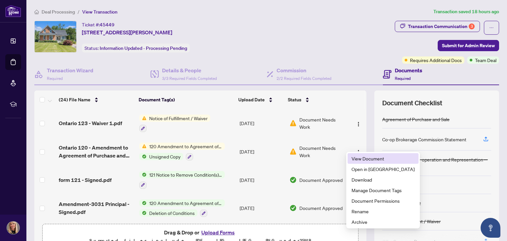
click at [363, 157] on span "View Document" at bounding box center [383, 158] width 63 height 7
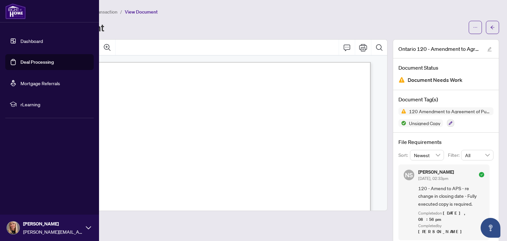
click at [20, 60] on link "Deal Processing" at bounding box center [36, 62] width 33 height 6
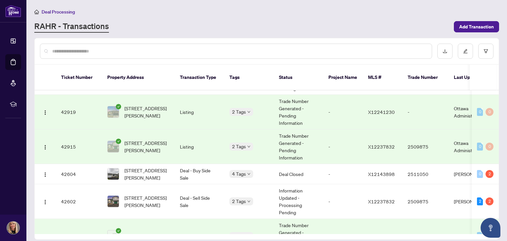
scroll to position [165, 0]
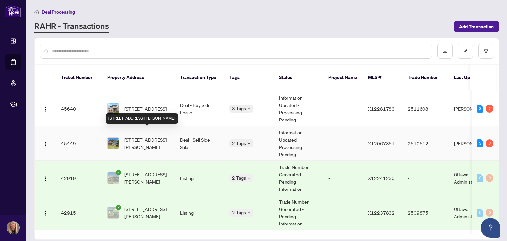
click at [151, 138] on span "[STREET_ADDRESS][PERSON_NAME]" at bounding box center [146, 143] width 45 height 15
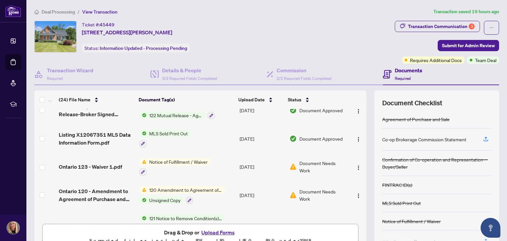
scroll to position [330, 0]
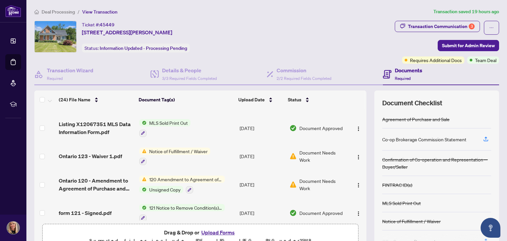
click at [208, 230] on button "Upload Forms" at bounding box center [217, 232] width 37 height 9
click at [223, 231] on button "Upload Forms" at bounding box center [217, 232] width 37 height 9
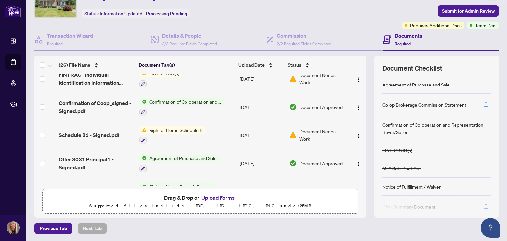
scroll to position [602, 0]
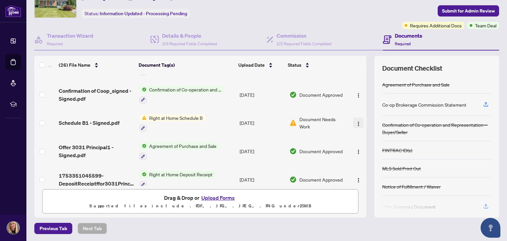
click at [356, 121] on img "button" at bounding box center [358, 123] width 5 height 5
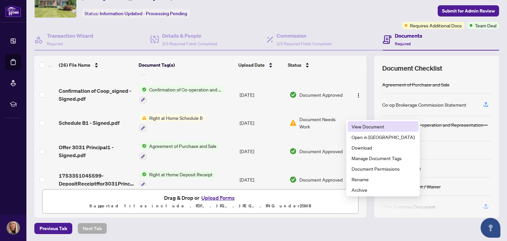
click at [356, 125] on span "View Document" at bounding box center [383, 126] width 63 height 7
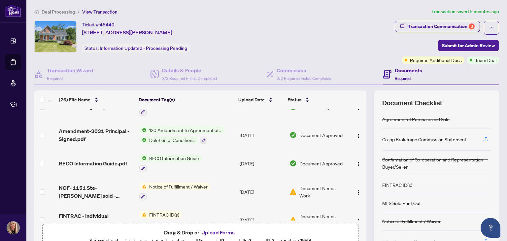
scroll to position [495, 0]
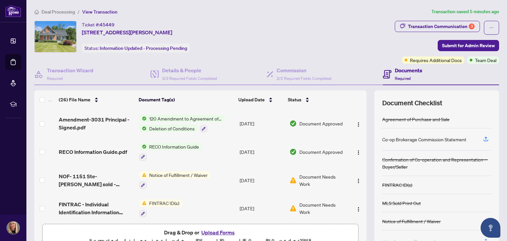
click at [218, 233] on button "Upload Forms" at bounding box center [217, 232] width 37 height 9
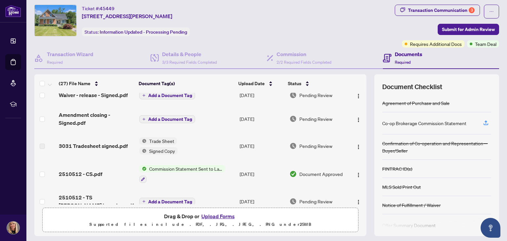
scroll to position [0, 0]
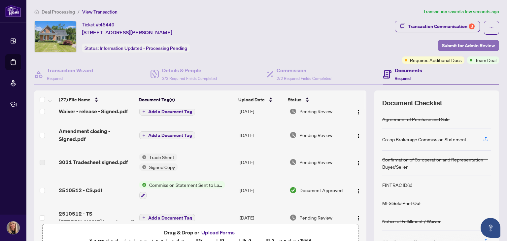
click at [475, 42] on span "Submit for Admin Review" at bounding box center [468, 45] width 53 height 11
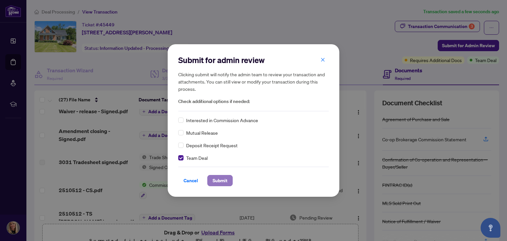
click at [217, 178] on span "Submit" at bounding box center [220, 180] width 15 height 11
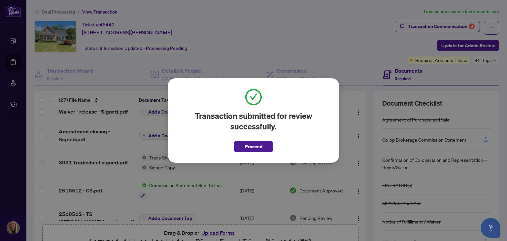
drag, startPoint x: 258, startPoint y: 146, endPoint x: 239, endPoint y: 146, distance: 19.8
click at [258, 146] on span "Proceed" at bounding box center [253, 146] width 17 height 11
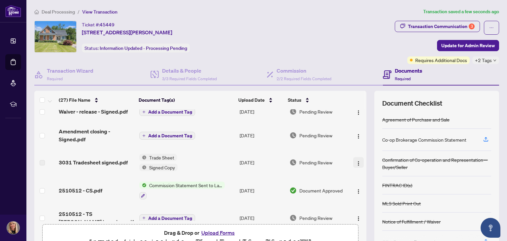
click at [356, 159] on span "button" at bounding box center [358, 162] width 5 height 7
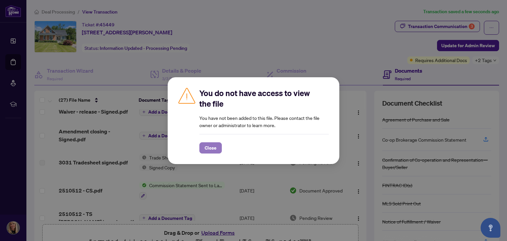
click at [207, 150] on span "Close" at bounding box center [211, 148] width 12 height 11
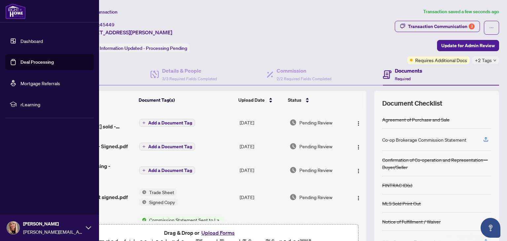
drag, startPoint x: 17, startPoint y: 60, endPoint x: 50, endPoint y: 60, distance: 33.0
click at [20, 60] on link "Deal Processing" at bounding box center [36, 62] width 33 height 6
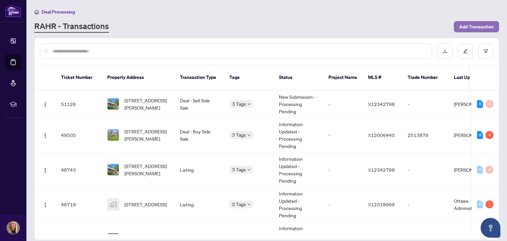
click at [480, 26] on span "Add Transaction" at bounding box center [476, 26] width 35 height 11
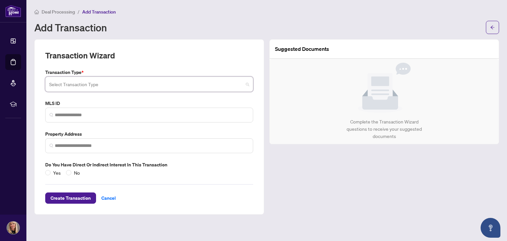
click at [89, 86] on input "search" at bounding box center [146, 85] width 194 height 15
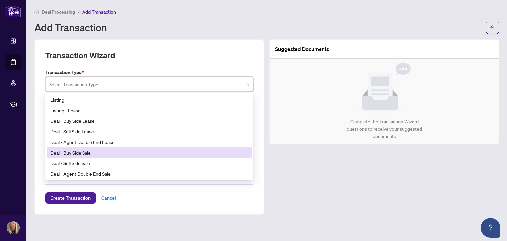
click at [80, 150] on div "Deal - Buy Side Sale" at bounding box center [149, 152] width 197 height 7
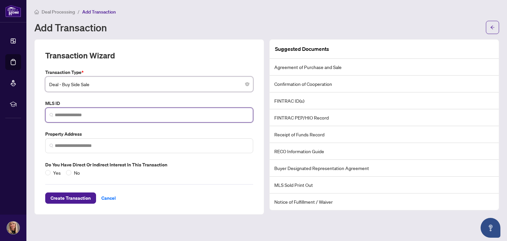
click at [80, 112] on input "search" at bounding box center [152, 115] width 194 height 7
paste input "*********"
type input "*********"
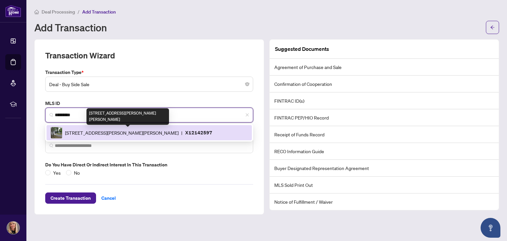
click at [93, 132] on span "[STREET_ADDRESS][PERSON_NAME][PERSON_NAME]" at bounding box center [122, 132] width 114 height 7
type input "**********"
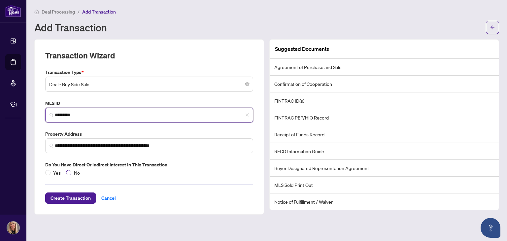
type input "*********"
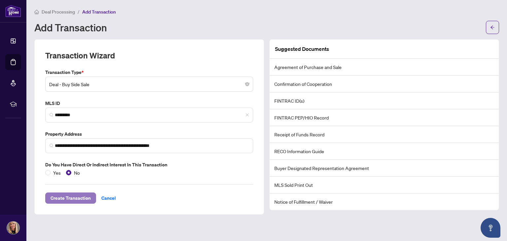
click at [73, 194] on span "Create Transaction" at bounding box center [71, 198] width 40 height 11
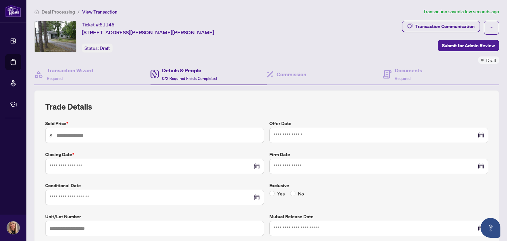
type input "**********"
click at [80, 132] on input "text" at bounding box center [157, 135] width 203 height 7
click at [476, 135] on div at bounding box center [379, 135] width 210 height 7
type input "*******"
click at [475, 135] on div at bounding box center [379, 135] width 210 height 7
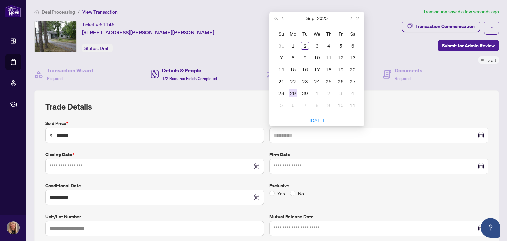
click at [289, 94] on div "29" at bounding box center [293, 93] width 8 height 8
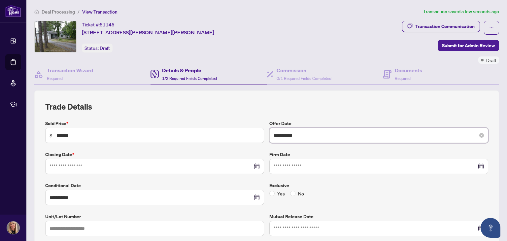
click at [307, 135] on input "**********" at bounding box center [375, 135] width 203 height 7
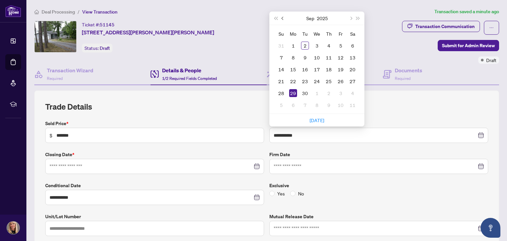
click at [282, 18] on span "Previous month (PageUp)" at bounding box center [283, 18] width 3 height 3
type input "**********"
click at [340, 93] on div "29" at bounding box center [341, 93] width 8 height 8
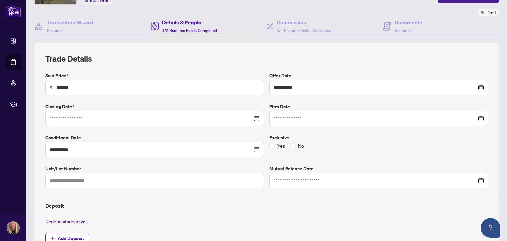
scroll to position [66, 0]
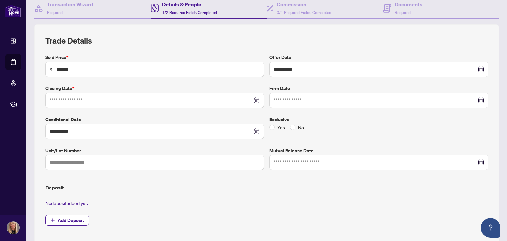
click at [253, 98] on div at bounding box center [155, 100] width 210 height 7
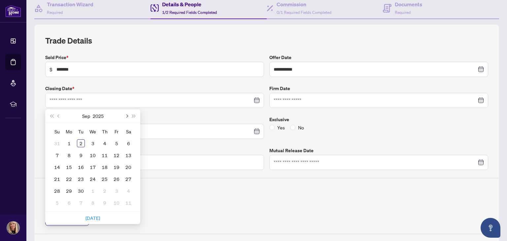
click at [125, 113] on button "Next month (PageDown)" at bounding box center [126, 115] width 7 height 13
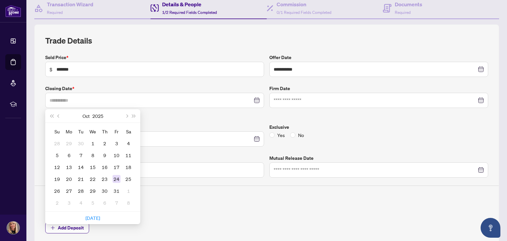
type input "**********"
click at [116, 176] on div "24" at bounding box center [117, 179] width 8 height 8
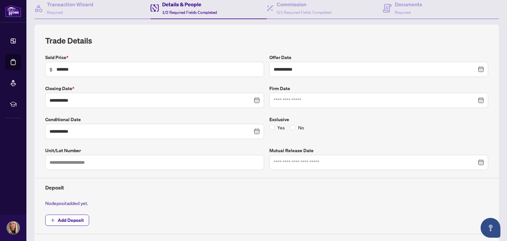
click at [474, 99] on div at bounding box center [379, 100] width 210 height 7
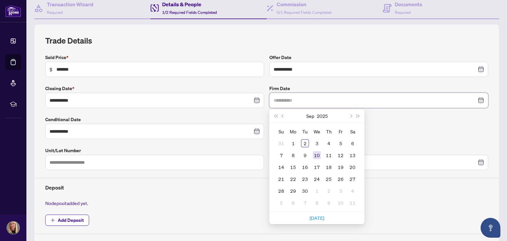
type input "**********"
click at [316, 152] on div "10" at bounding box center [317, 155] width 8 height 8
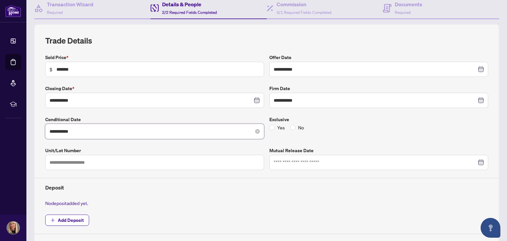
click at [81, 128] on input "**********" at bounding box center [151, 131] width 203 height 7
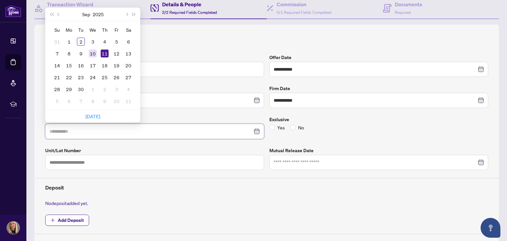
type input "**********"
click at [93, 53] on div "10" at bounding box center [93, 54] width 8 height 8
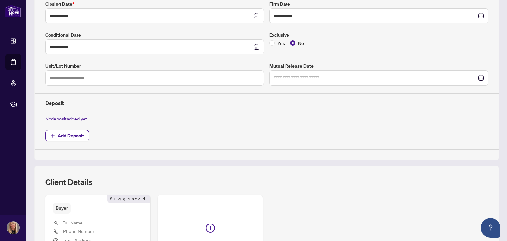
scroll to position [165, 0]
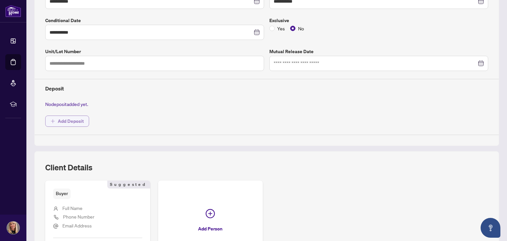
click at [68, 119] on span "Add Deposit" at bounding box center [71, 121] width 26 height 11
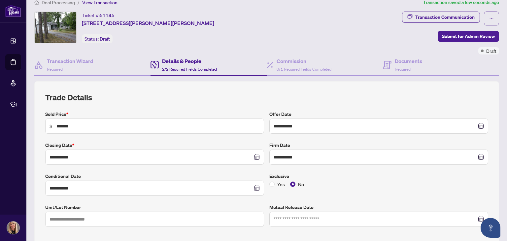
scroll to position [0, 0]
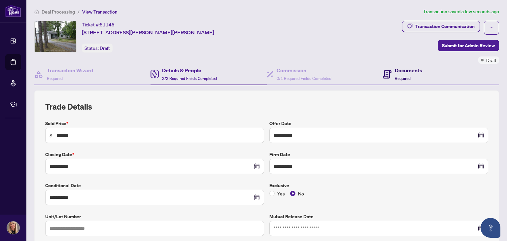
click at [399, 71] on h4 "Documents" at bounding box center [408, 70] width 27 height 8
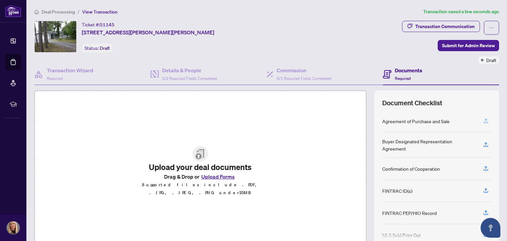
click at [485, 120] on icon "button" at bounding box center [486, 120] width 3 height 3
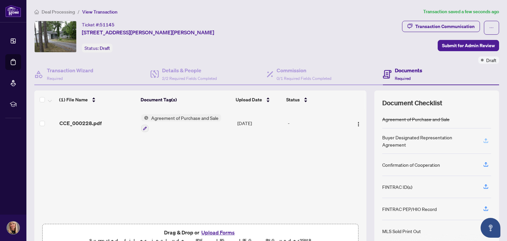
click at [483, 140] on icon "button" at bounding box center [486, 141] width 6 height 6
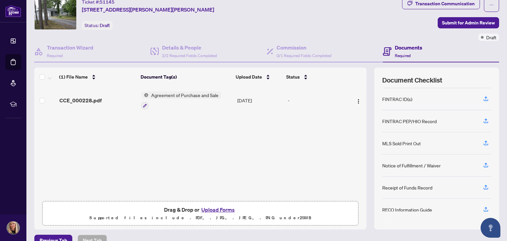
scroll to position [33, 0]
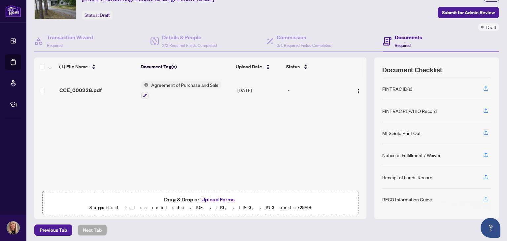
click at [483, 196] on icon "button" at bounding box center [486, 199] width 6 height 6
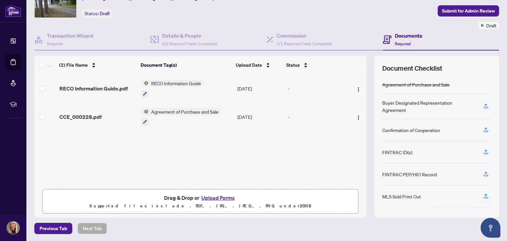
scroll to position [0, 0]
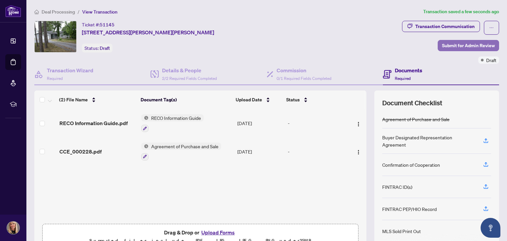
click at [447, 45] on span "Submit for Admin Review" at bounding box center [468, 45] width 53 height 11
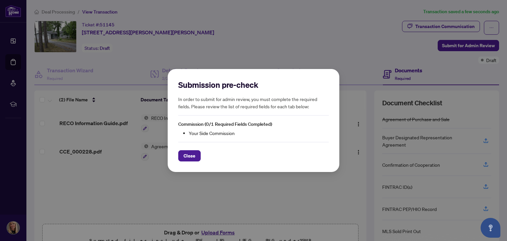
click at [301, 50] on div "Submission pre-check In order to submit for admin review, you must complete the…" at bounding box center [253, 120] width 507 height 241
click at [193, 156] on span "Close" at bounding box center [190, 156] width 12 height 11
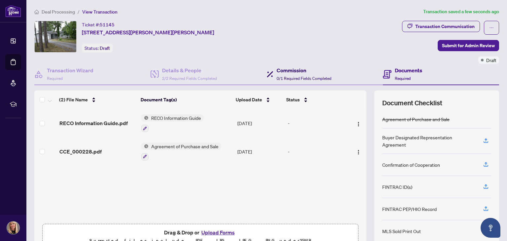
click at [290, 72] on h4 "Commission" at bounding box center [304, 70] width 55 height 8
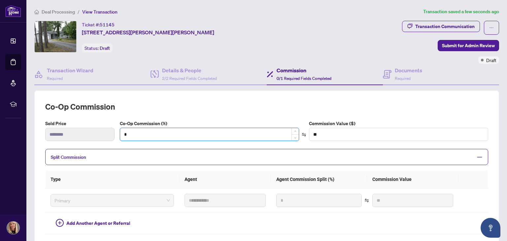
drag, startPoint x: 130, startPoint y: 132, endPoint x: 121, endPoint y: 132, distance: 8.6
click at [121, 132] on input "*" at bounding box center [209, 134] width 179 height 13
type input "*"
type input "*******"
type input "*"
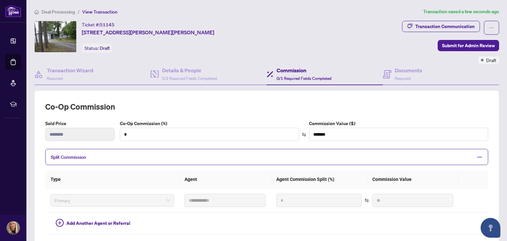
click at [108, 179] on th "Type" at bounding box center [112, 179] width 134 height 18
type input "***"
type input "*******"
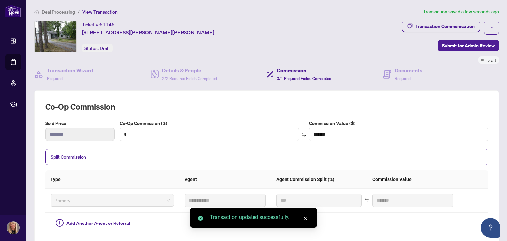
click at [87, 155] on span "Split Commission" at bounding box center [262, 157] width 422 height 8
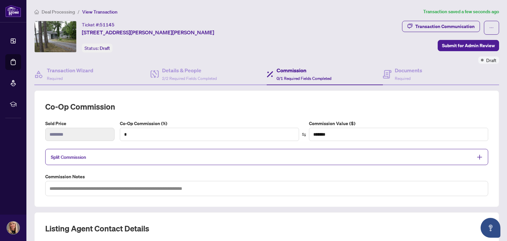
click at [83, 158] on span "Split Commission" at bounding box center [68, 157] width 35 height 6
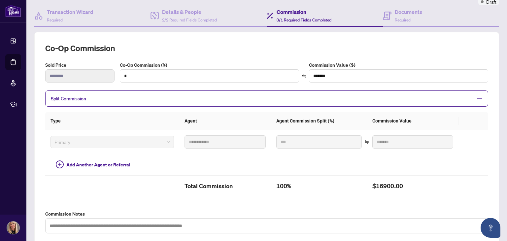
scroll to position [66, 0]
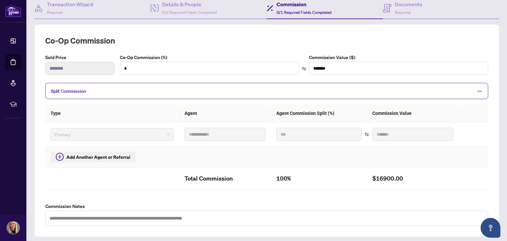
click at [106, 155] on span "Add Another Agent or Referral" at bounding box center [98, 157] width 64 height 7
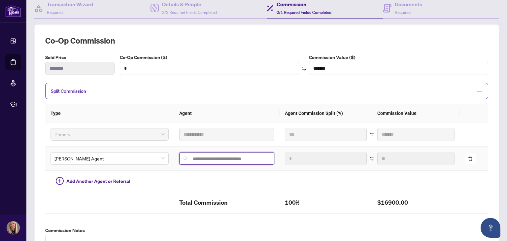
click at [192, 156] on input "search" at bounding box center [229, 158] width 81 height 5
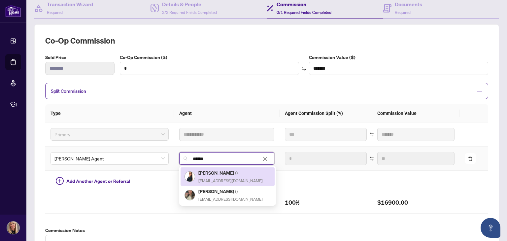
click at [202, 172] on h5 "[PERSON_NAME] ( )" at bounding box center [230, 173] width 64 height 8
type input "**********"
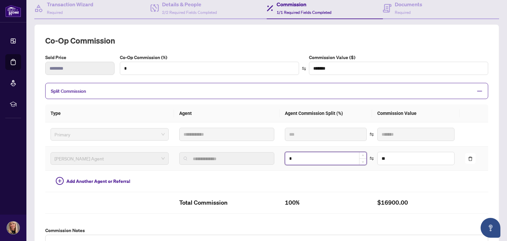
drag, startPoint x: 294, startPoint y: 156, endPoint x: 281, endPoint y: 158, distance: 13.0
click at [285, 158] on input "*" at bounding box center [325, 158] width 81 height 13
type input "**"
type input "*******"
type input "*"
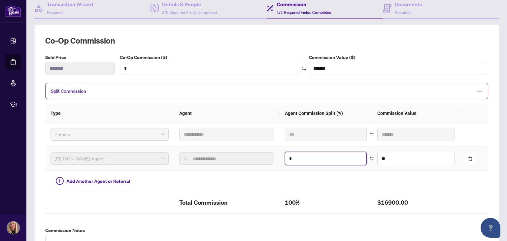
type input "****"
type input "**"
type input "******"
type input "**"
type input "******"
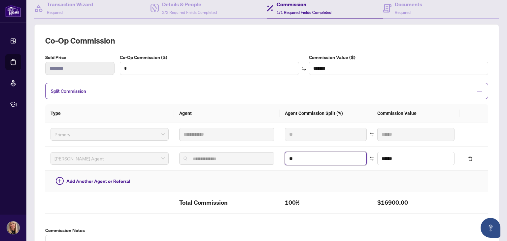
type input "**"
click at [266, 173] on td at bounding box center [227, 181] width 106 height 21
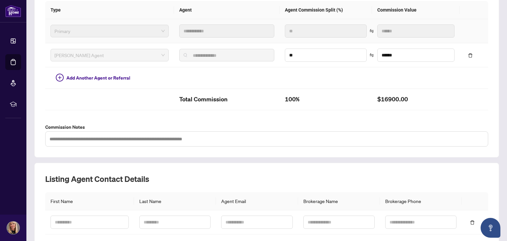
scroll to position [217, 0]
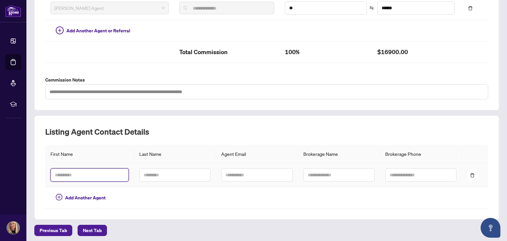
click at [84, 172] on input "text" at bounding box center [90, 174] width 78 height 13
type input "*******"
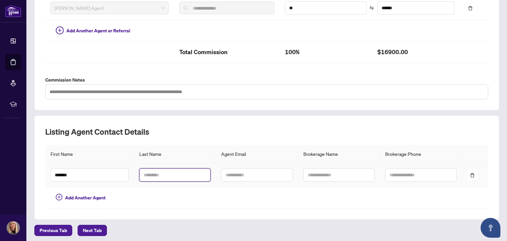
click at [149, 171] on input "text" at bounding box center [174, 174] width 71 height 13
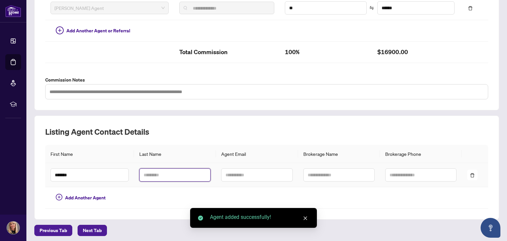
click at [153, 173] on input "text" at bounding box center [174, 174] width 71 height 13
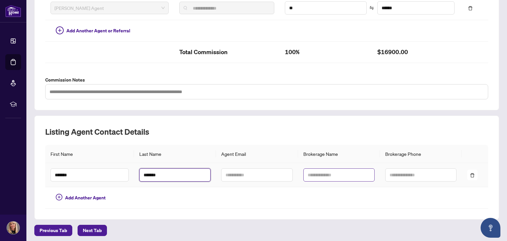
type input "*******"
click at [314, 172] on input "text" at bounding box center [338, 174] width 71 height 13
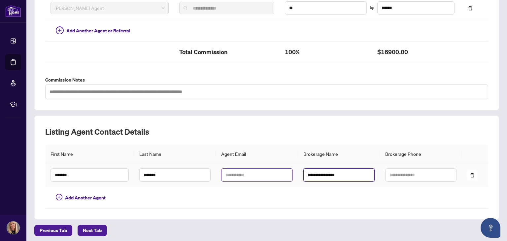
type input "**********"
click at [240, 175] on input "text" at bounding box center [256, 174] width 71 height 13
click at [238, 173] on input "text" at bounding box center [256, 174] width 71 height 13
paste input "**********"
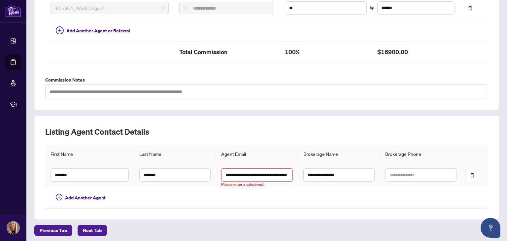
scroll to position [0, 17]
click at [238, 173] on input "**********" at bounding box center [250, 174] width 72 height 13
click at [279, 175] on input "**********" at bounding box center [250, 174] width 72 height 13
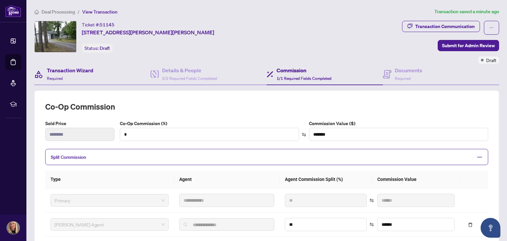
type input "**********"
click at [91, 71] on h4 "Transaction Wizard" at bounding box center [70, 70] width 47 height 8
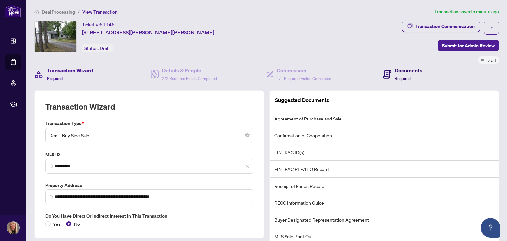
click at [397, 76] on span "Required" at bounding box center [403, 78] width 16 height 5
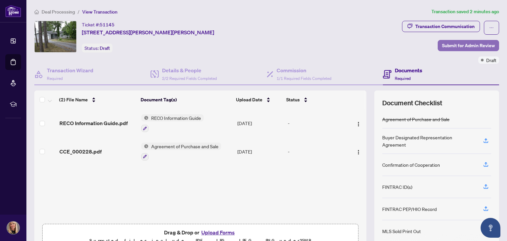
click at [464, 42] on span "Submit for Admin Review" at bounding box center [468, 45] width 53 height 11
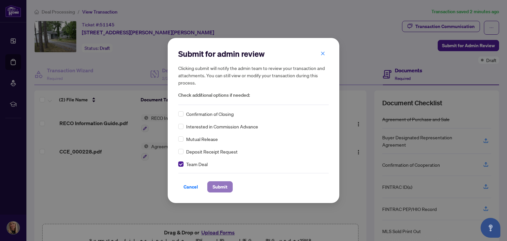
click at [222, 185] on span "Submit" at bounding box center [220, 187] width 15 height 11
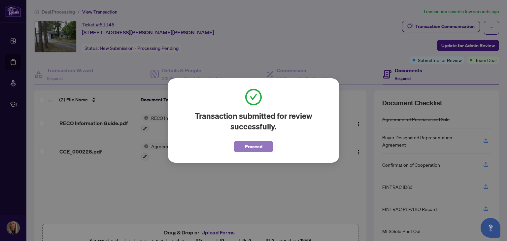
click at [252, 143] on span "Proceed" at bounding box center [253, 146] width 17 height 11
